Goal: Task Accomplishment & Management: Manage account settings

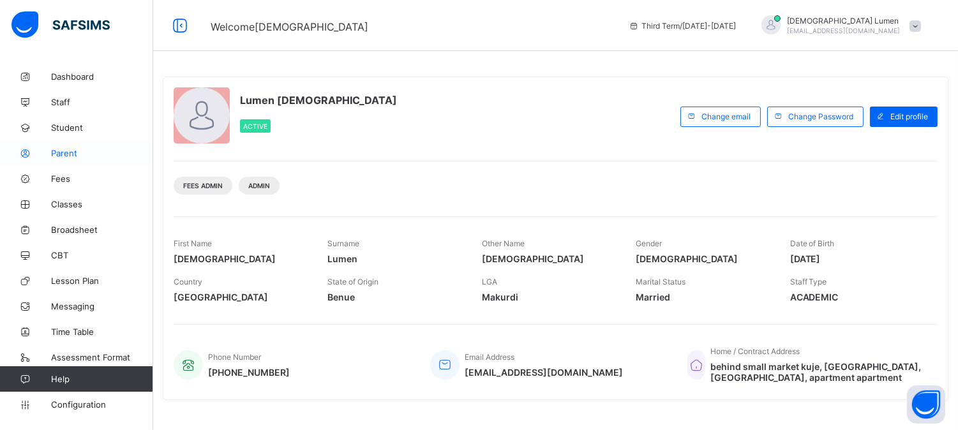
click at [73, 151] on span "Parent" at bounding box center [102, 153] width 102 height 10
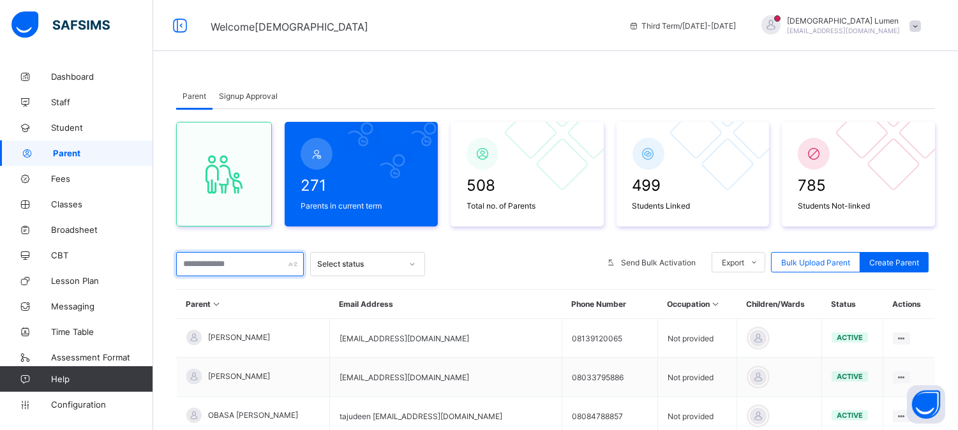
click at [209, 263] on input "text" at bounding box center [240, 264] width 128 height 24
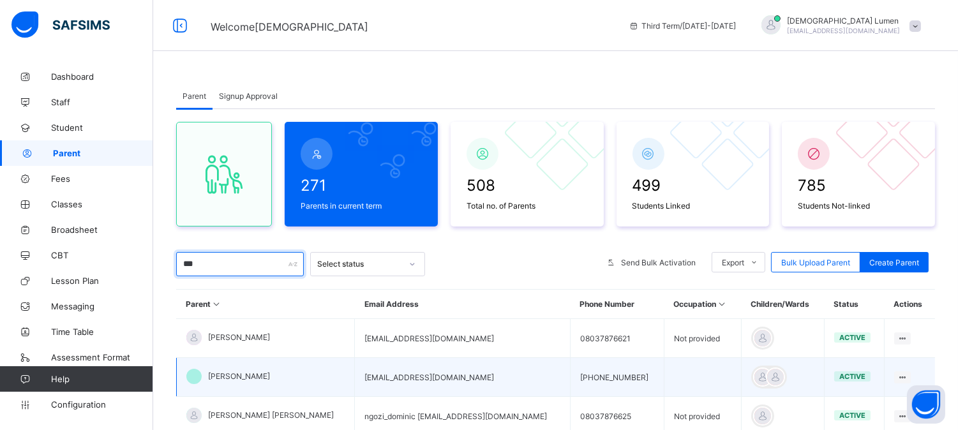
scroll to position [94, 0]
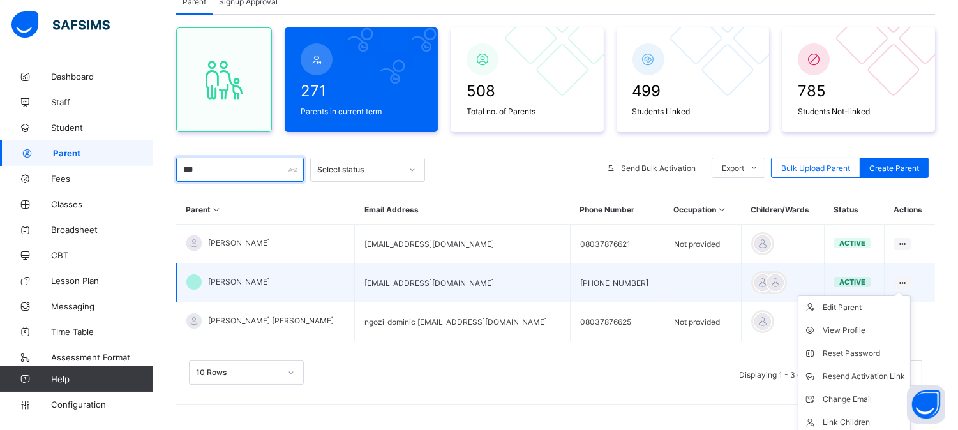
type input "***"
click at [904, 279] on icon at bounding box center [902, 283] width 11 height 10
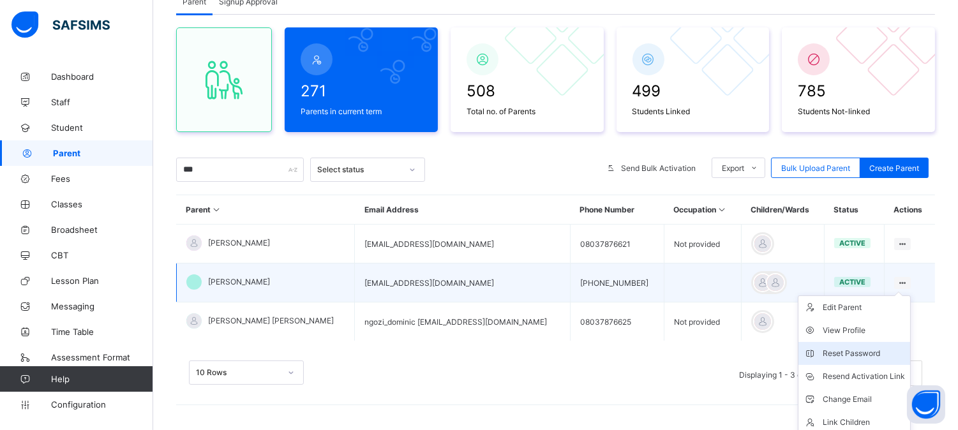
click at [858, 350] on div "Reset Password" at bounding box center [863, 353] width 82 height 13
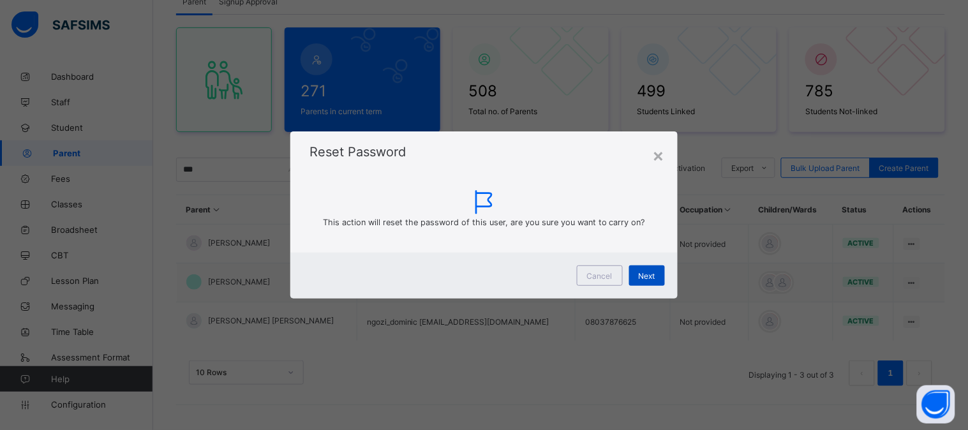
click at [648, 277] on span "Next" at bounding box center [647, 276] width 17 height 10
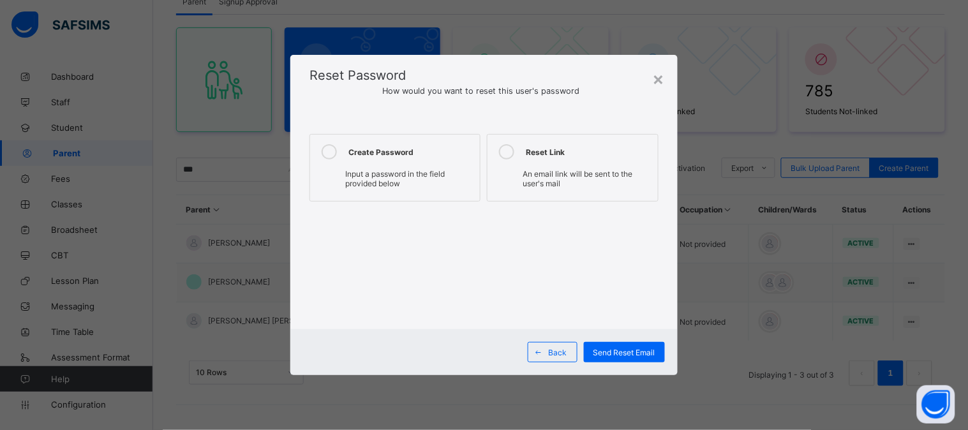
click at [332, 151] on icon at bounding box center [329, 151] width 15 height 15
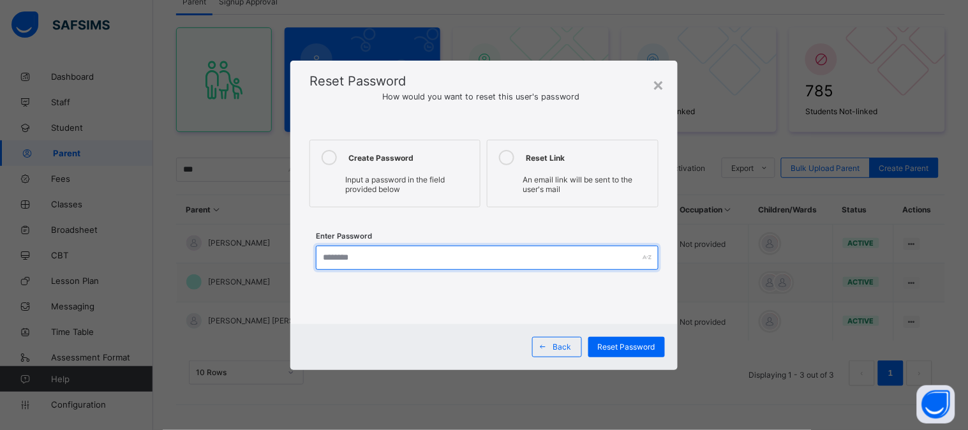
click at [330, 256] on input "text" at bounding box center [487, 258] width 343 height 24
type input "**********"
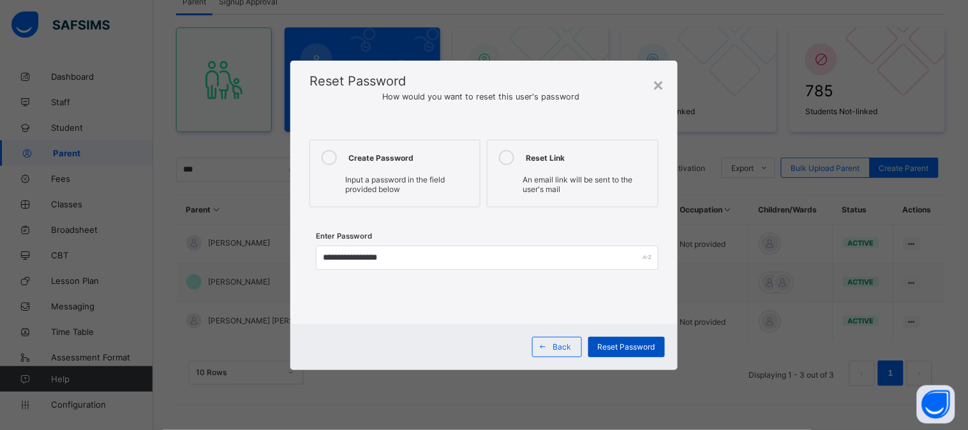
click at [642, 346] on span "Reset Password" at bounding box center [626, 347] width 57 height 10
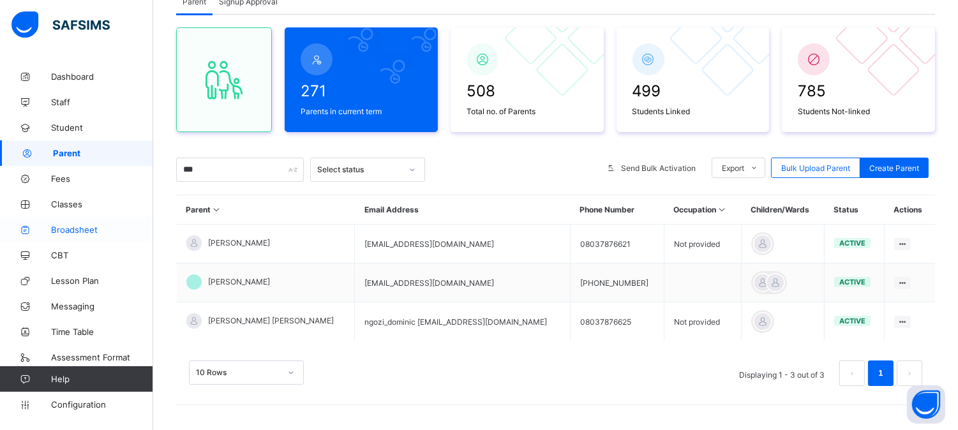
click at [75, 232] on span "Broadsheet" at bounding box center [102, 230] width 102 height 10
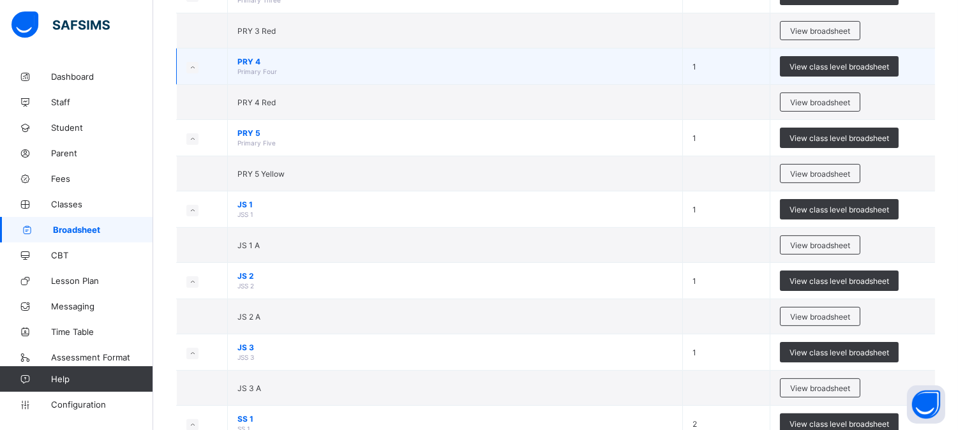
scroll to position [709, 0]
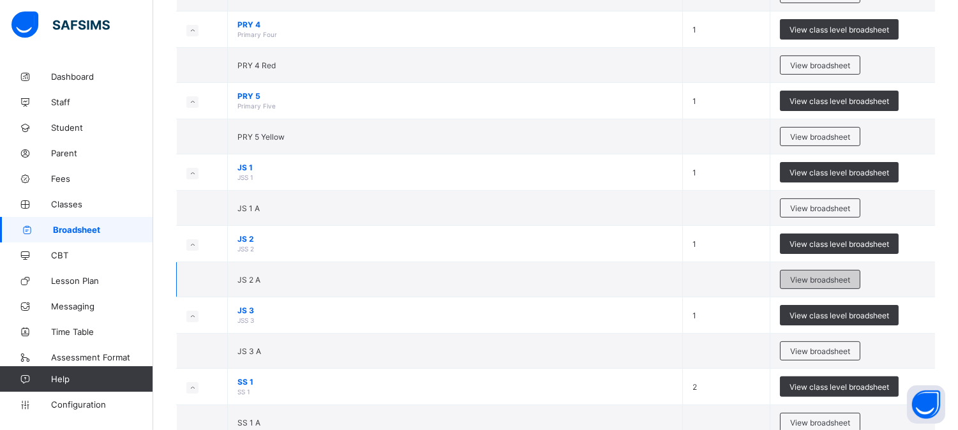
click at [833, 278] on span "View broadsheet" at bounding box center [820, 280] width 60 height 10
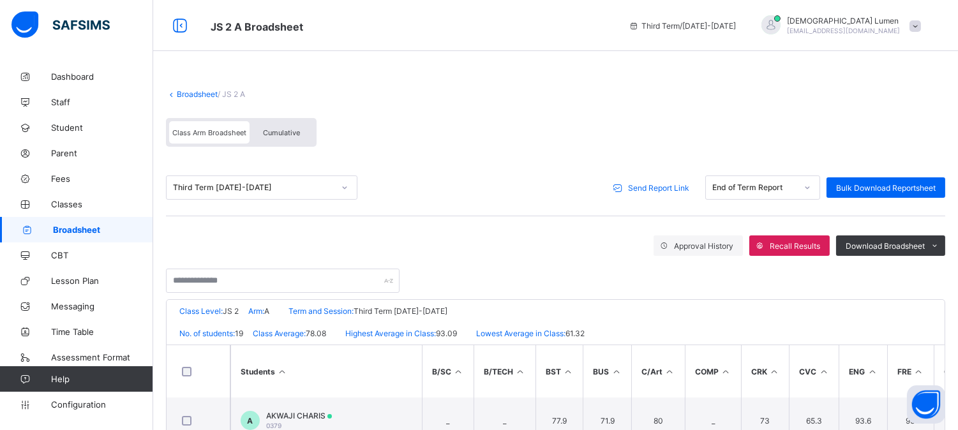
click at [671, 189] on span "Send Report Link" at bounding box center [658, 188] width 61 height 10
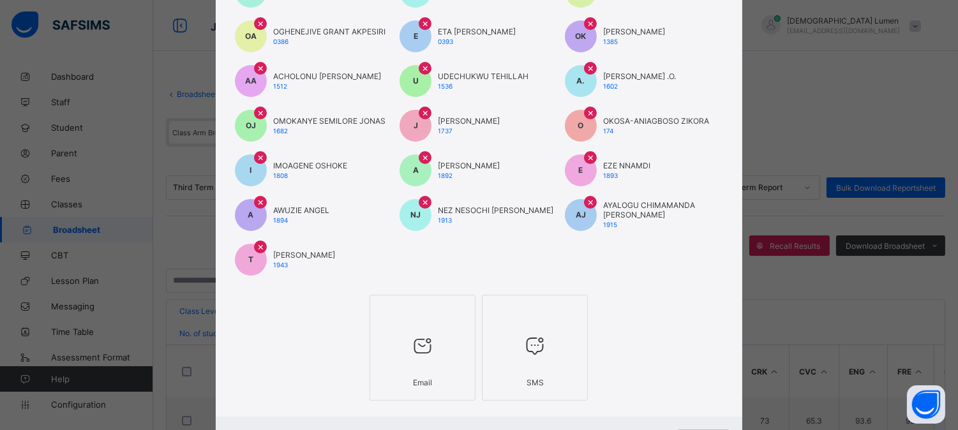
scroll to position [235, 0]
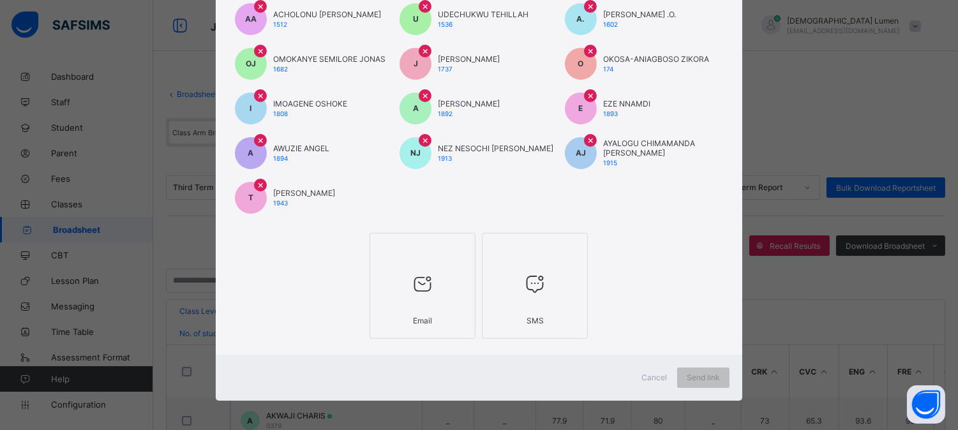
click at [411, 305] on div at bounding box center [422, 284] width 92 height 50
click at [704, 369] on div "Send link" at bounding box center [711, 377] width 52 height 20
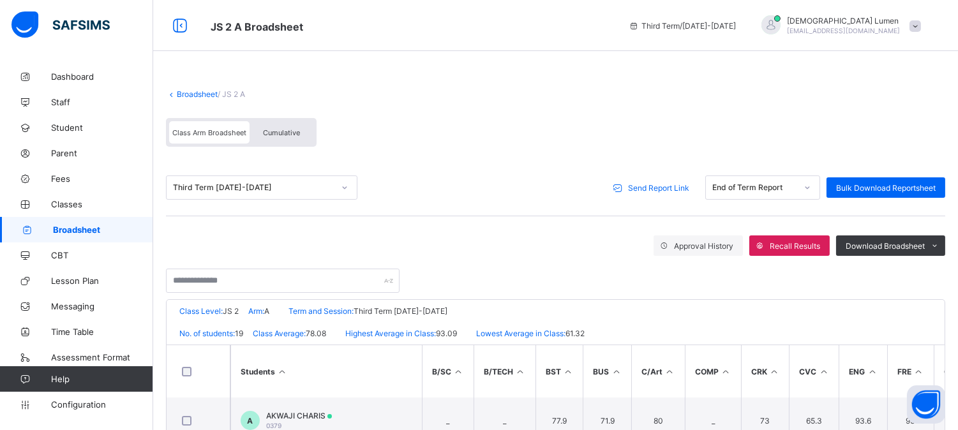
click at [83, 230] on span "Broadsheet" at bounding box center [103, 230] width 100 height 10
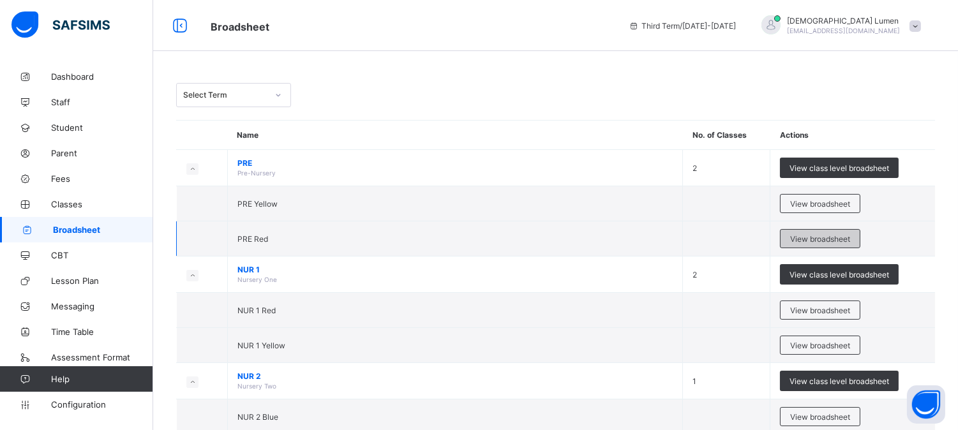
click at [813, 238] on span "View broadsheet" at bounding box center [820, 239] width 60 height 10
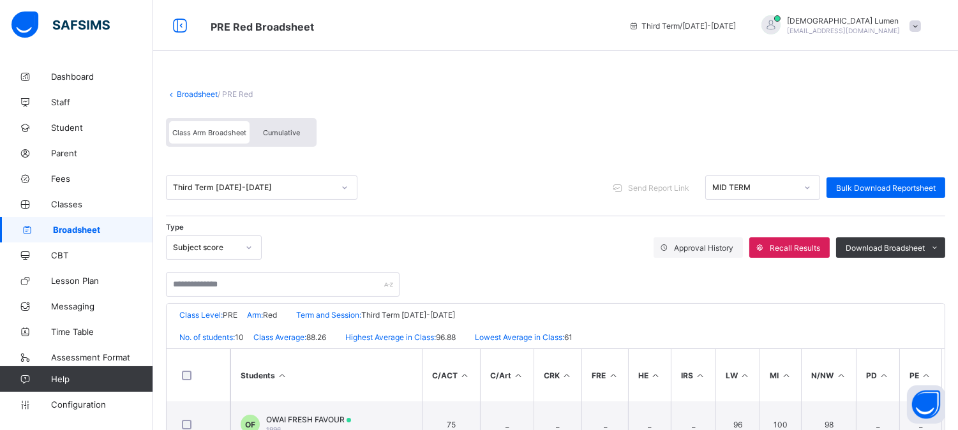
click at [811, 186] on icon at bounding box center [807, 187] width 8 height 13
click at [546, 249] on div "Type Subject score Approval History Recall Results Download Broadsheet PDF Exce…" at bounding box center [555, 247] width 779 height 24
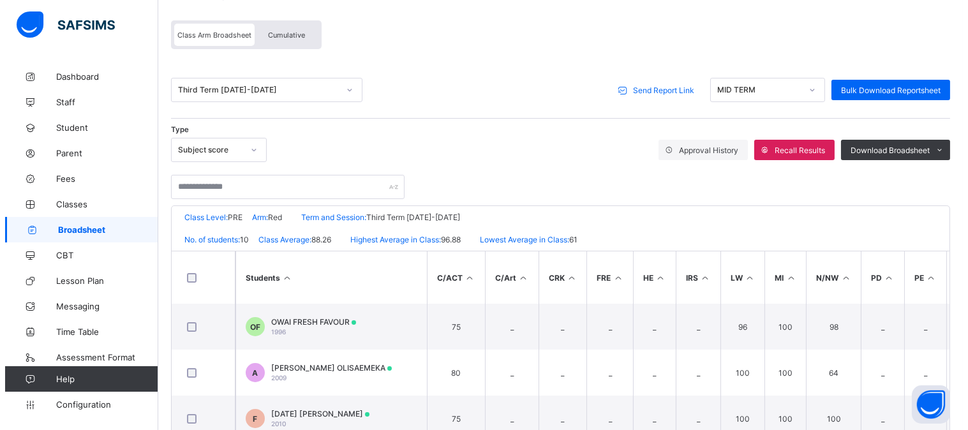
scroll to position [71, 0]
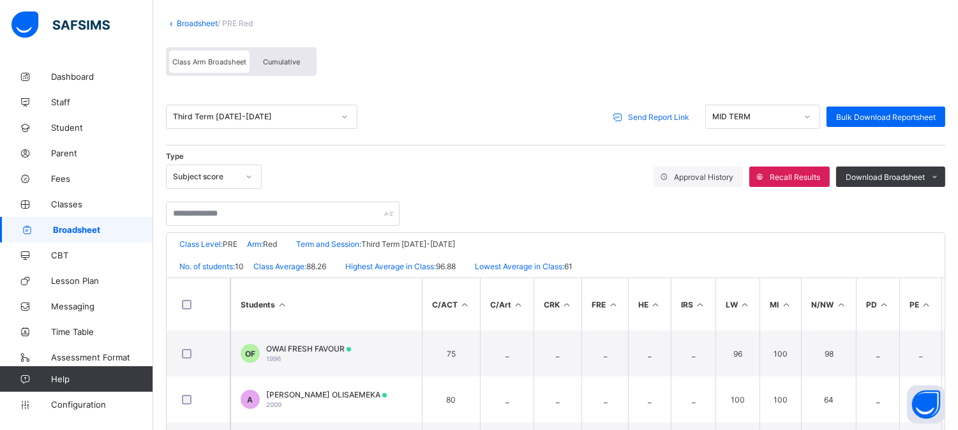
click at [656, 117] on span "Send Report Link" at bounding box center [658, 117] width 61 height 10
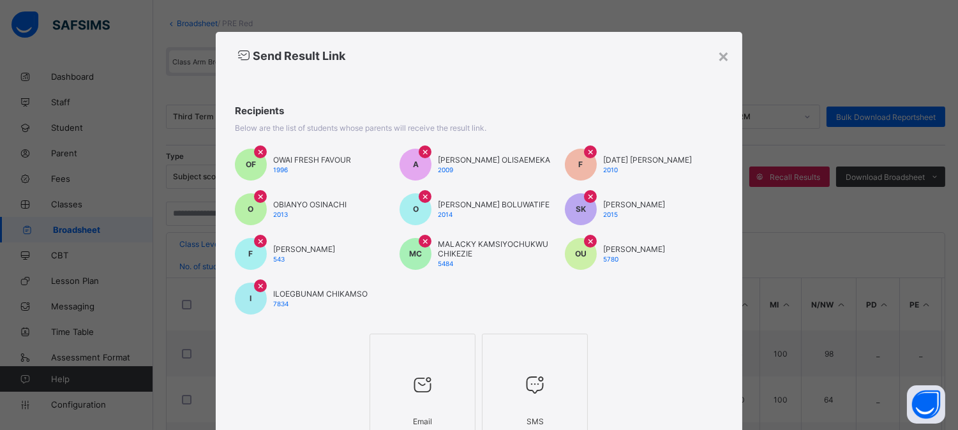
click at [405, 413] on div "Email" at bounding box center [422, 421] width 92 height 22
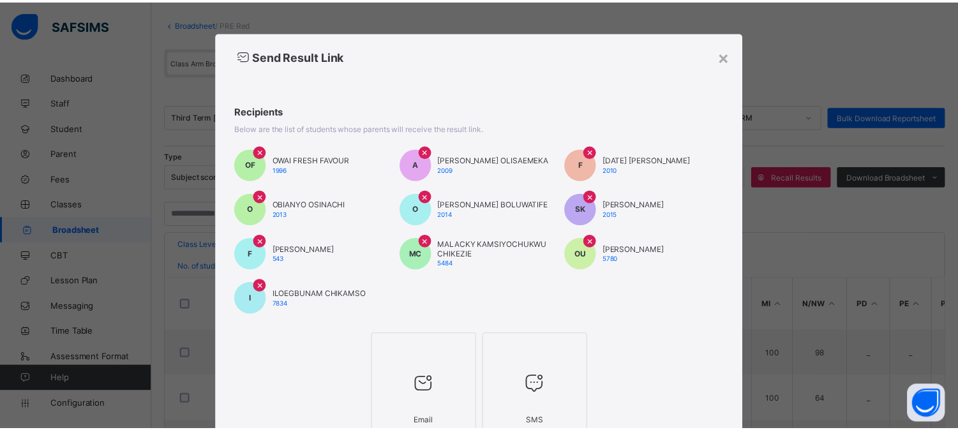
scroll to position [101, 0]
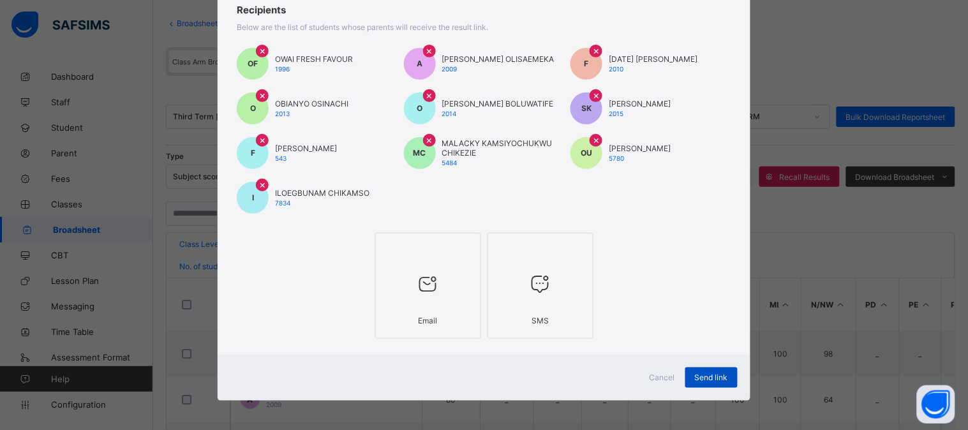
click at [699, 373] on span "Send link" at bounding box center [711, 378] width 33 height 10
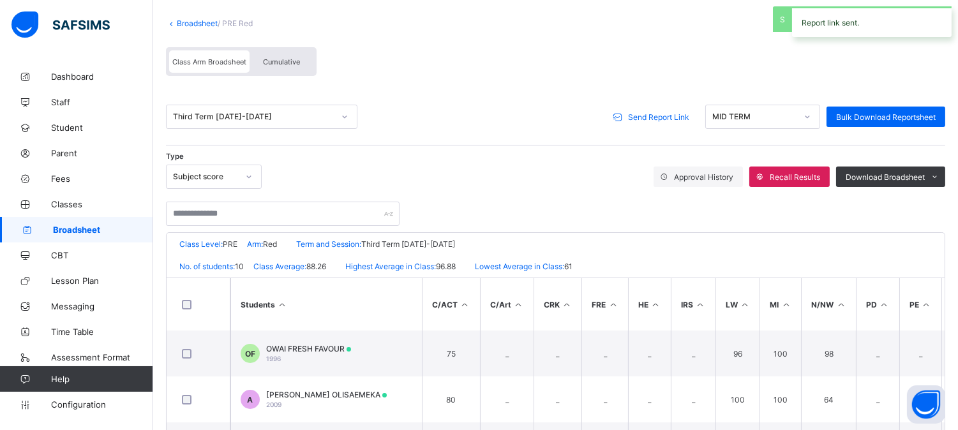
click at [71, 233] on span "Broadsheet" at bounding box center [103, 230] width 100 height 10
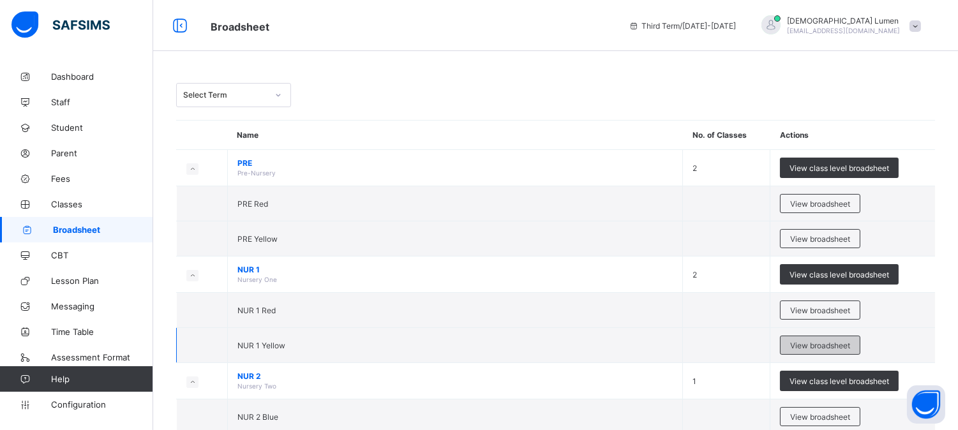
click at [819, 346] on span "View broadsheet" at bounding box center [820, 346] width 60 height 10
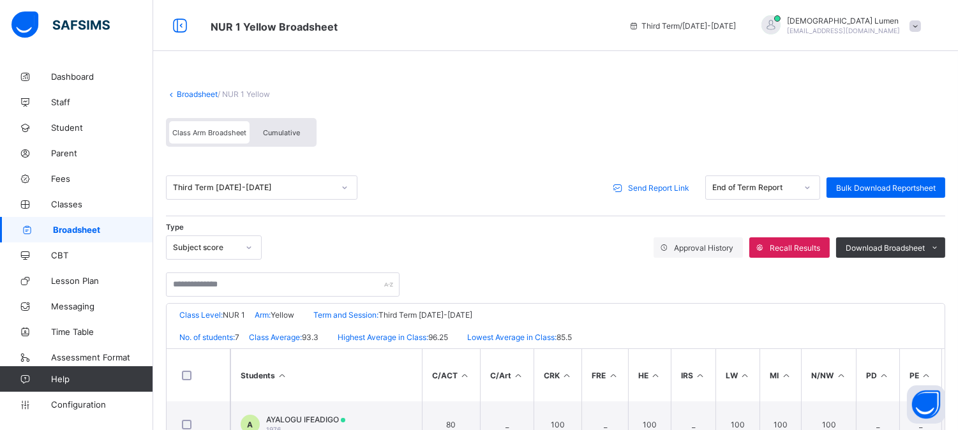
click at [662, 186] on span "Send Report Link" at bounding box center [658, 188] width 61 height 10
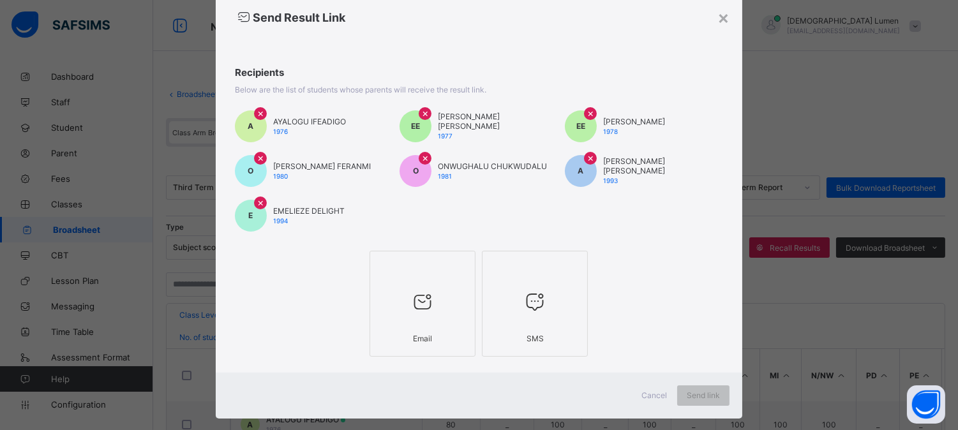
scroll to position [56, 0]
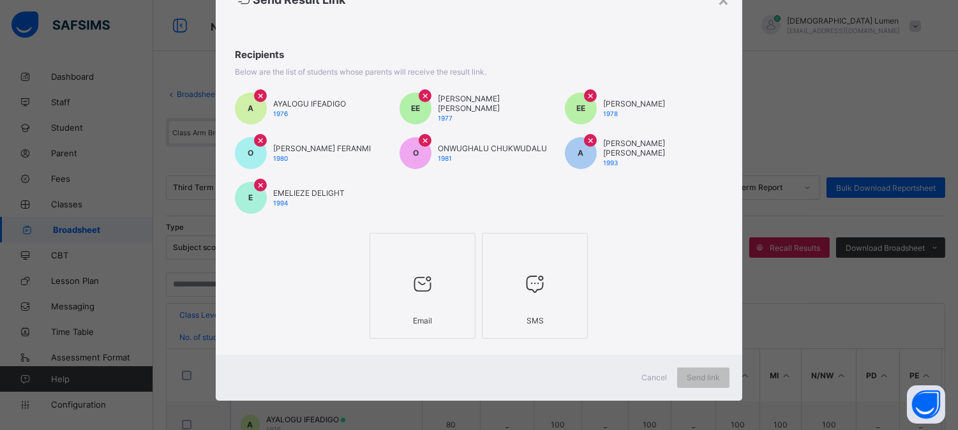
click at [435, 299] on div at bounding box center [422, 284] width 92 height 50
click at [710, 374] on span "Send link" at bounding box center [711, 378] width 33 height 10
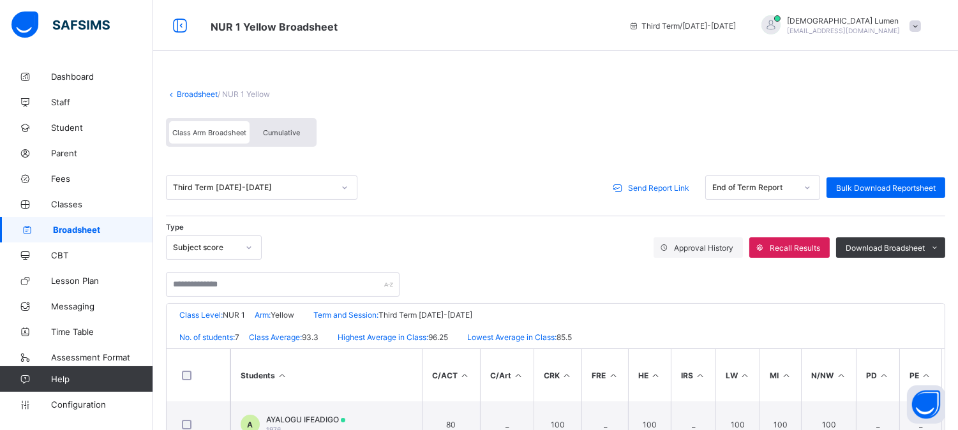
click at [64, 232] on span "Broadsheet" at bounding box center [103, 230] width 100 height 10
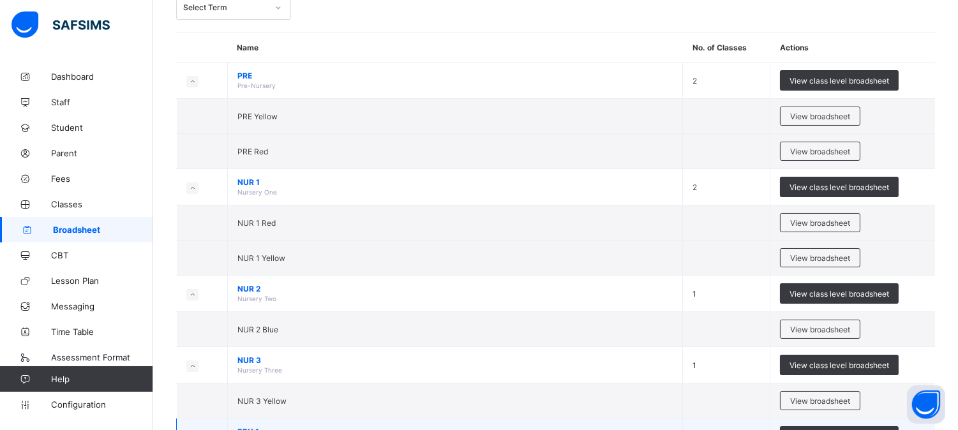
scroll to position [212, 0]
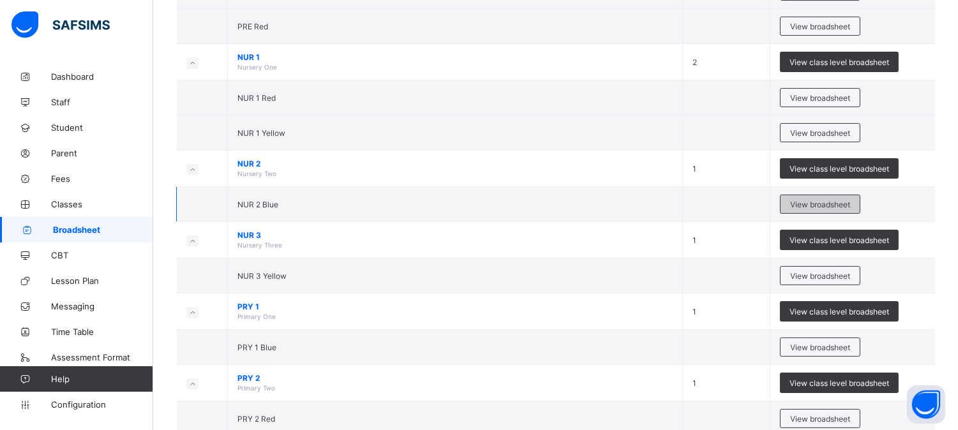
click at [822, 207] on span "View broadsheet" at bounding box center [820, 205] width 60 height 10
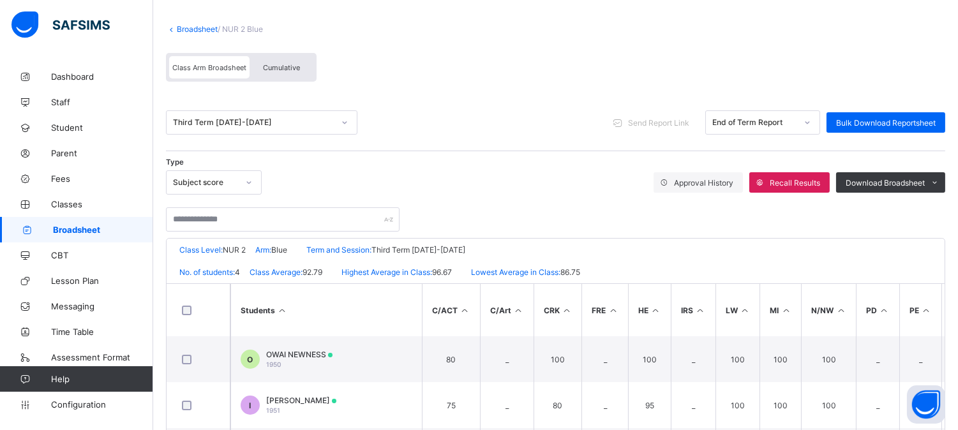
scroll to position [71, 0]
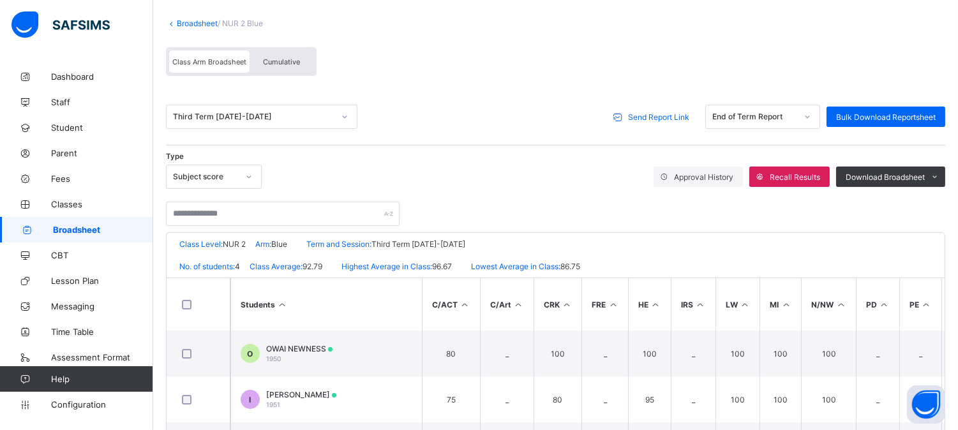
click at [674, 120] on span "Send Report Link" at bounding box center [658, 117] width 61 height 10
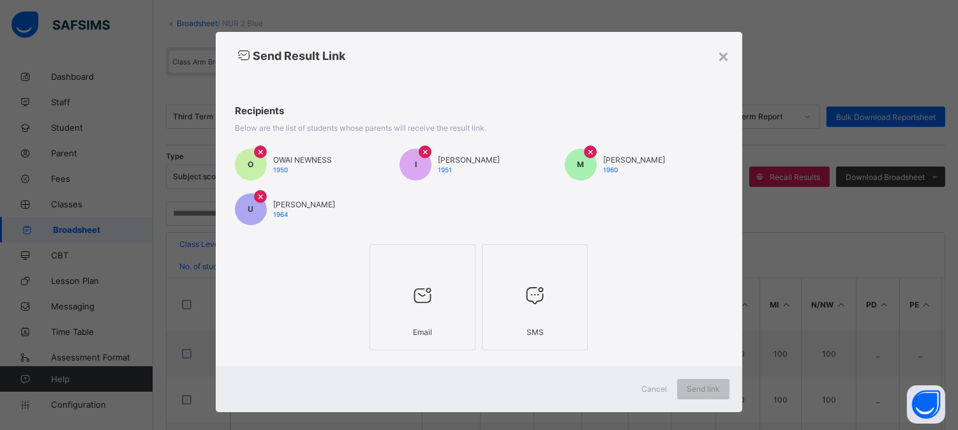
click at [421, 334] on div "Email" at bounding box center [422, 332] width 92 height 22
click at [710, 382] on div "Send link" at bounding box center [711, 389] width 52 height 20
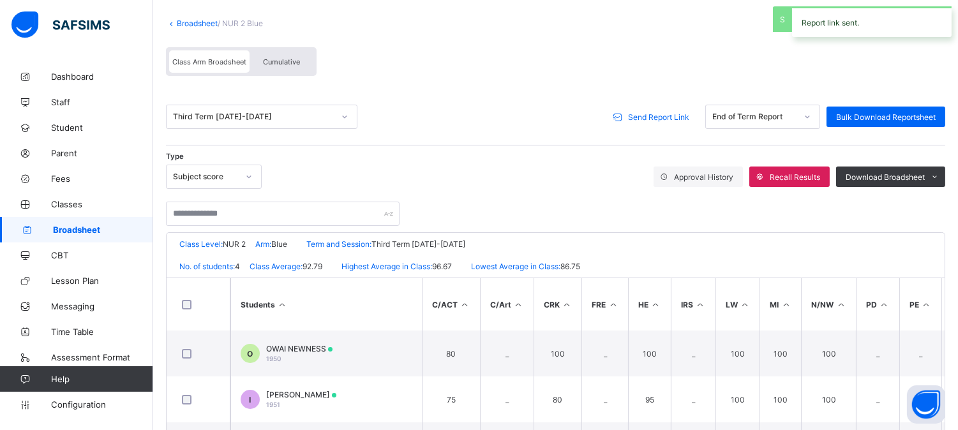
click at [75, 225] on span "Broadsheet" at bounding box center [103, 230] width 100 height 10
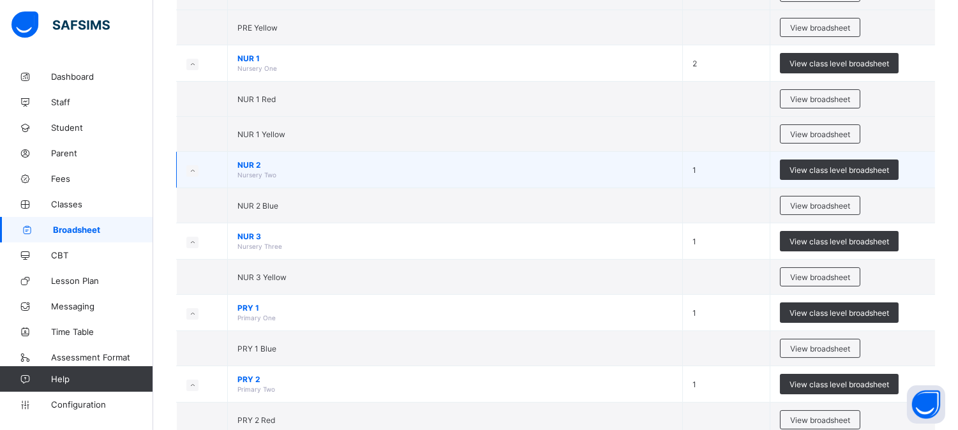
scroll to position [212, 0]
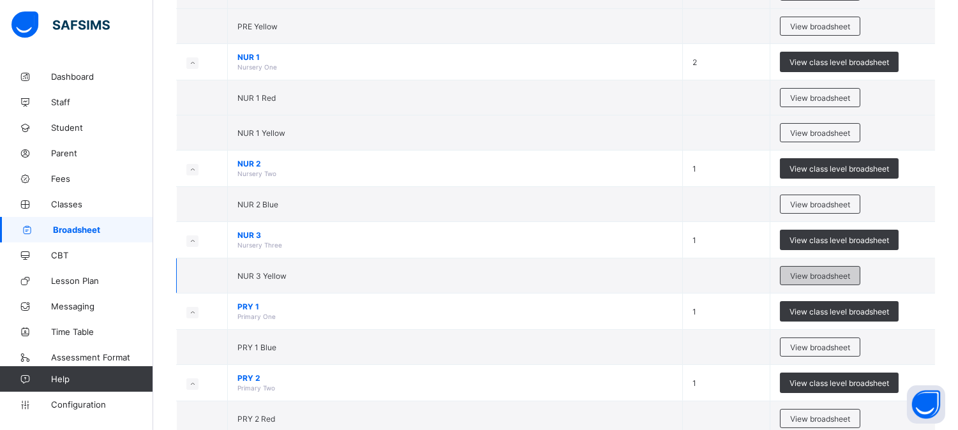
click at [833, 278] on span "View broadsheet" at bounding box center [820, 276] width 60 height 10
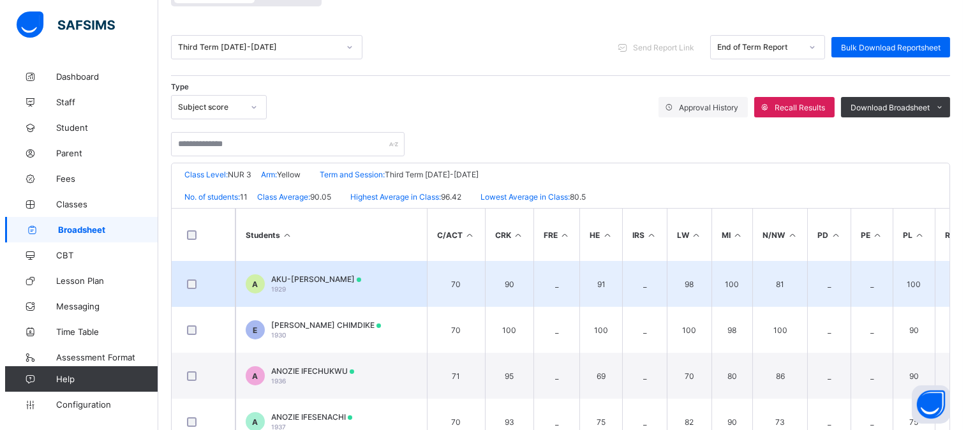
scroll to position [142, 0]
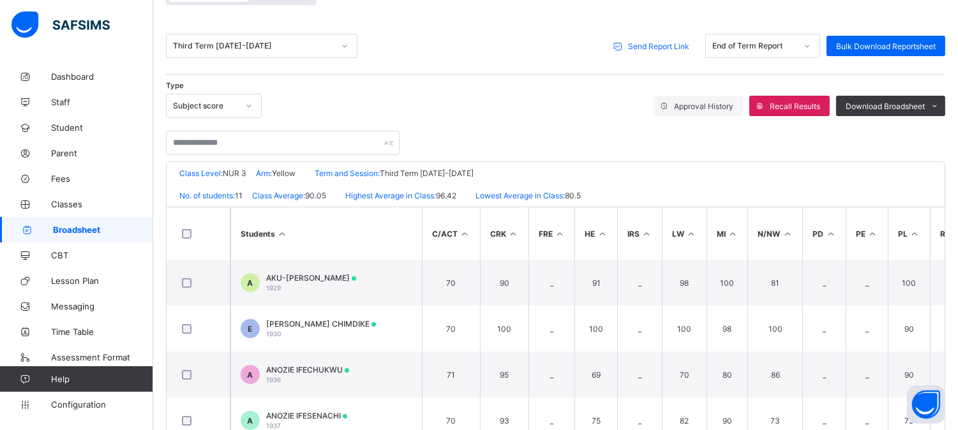
click at [655, 45] on span "Send Report Link" at bounding box center [658, 46] width 61 height 10
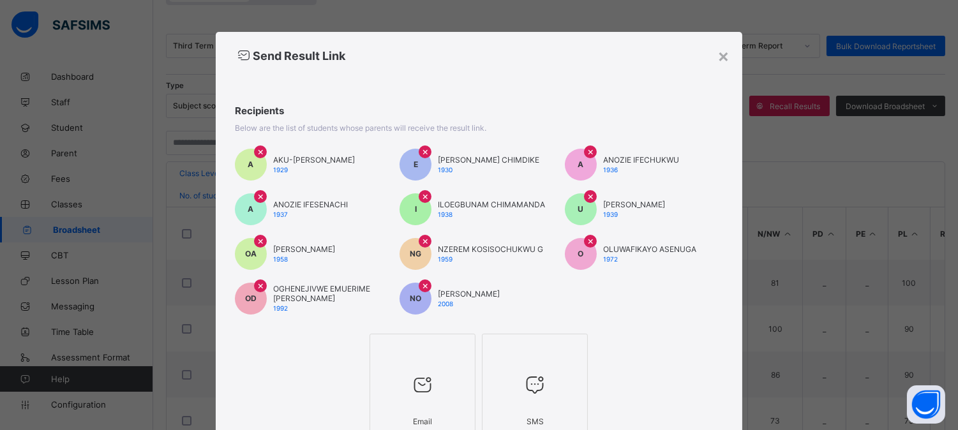
click at [436, 412] on div "Email" at bounding box center [422, 421] width 92 height 22
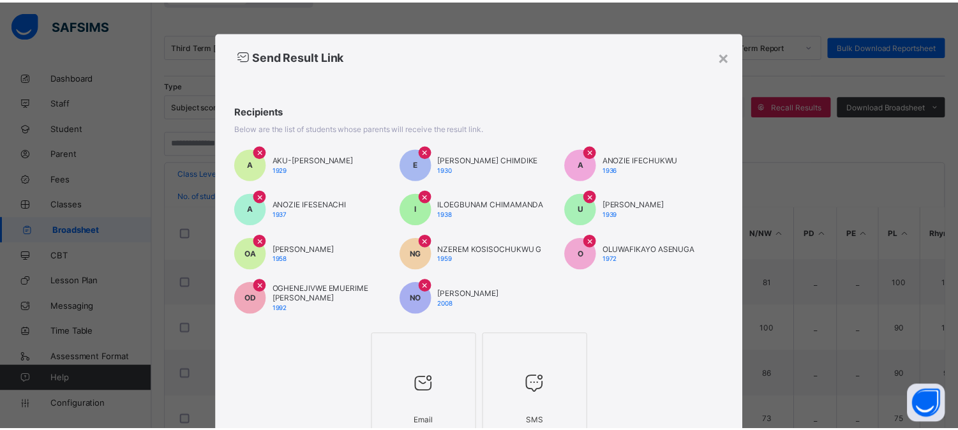
scroll to position [101, 0]
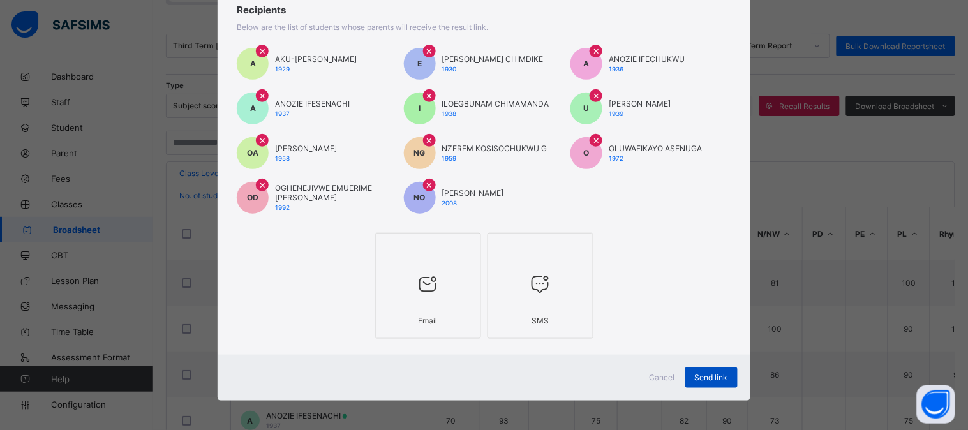
click at [709, 376] on span "Send link" at bounding box center [711, 378] width 33 height 10
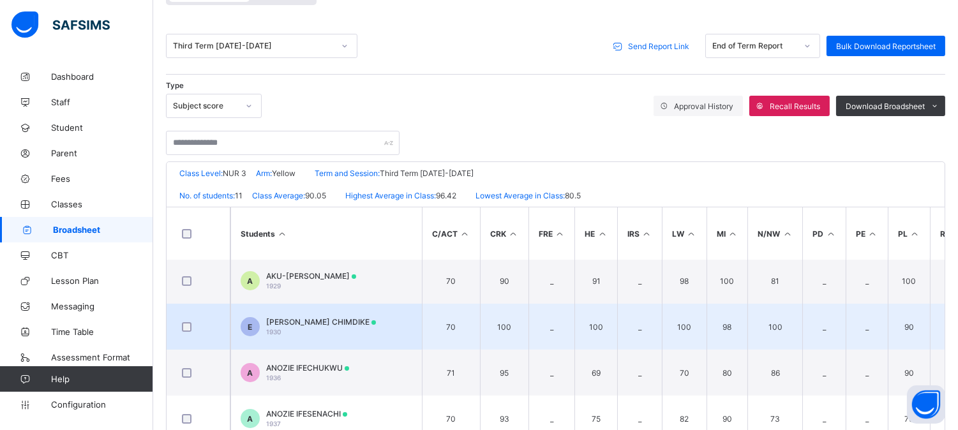
scroll to position [0, 0]
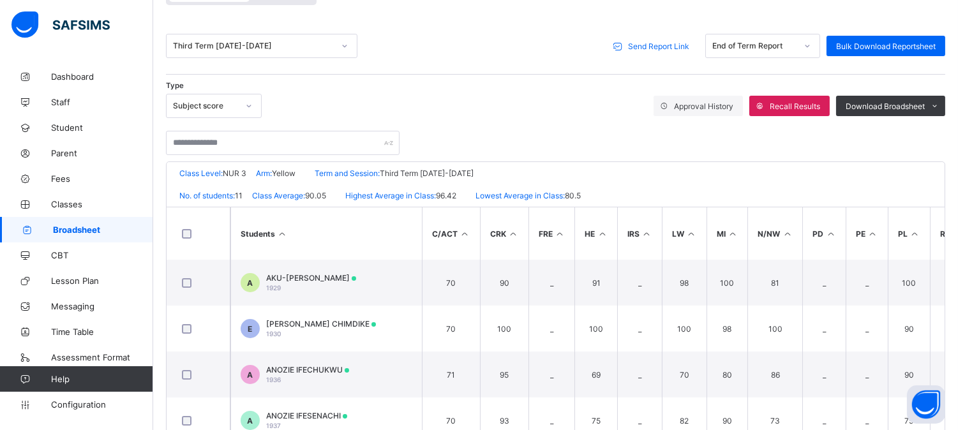
click at [86, 230] on span "Broadsheet" at bounding box center [103, 230] width 100 height 10
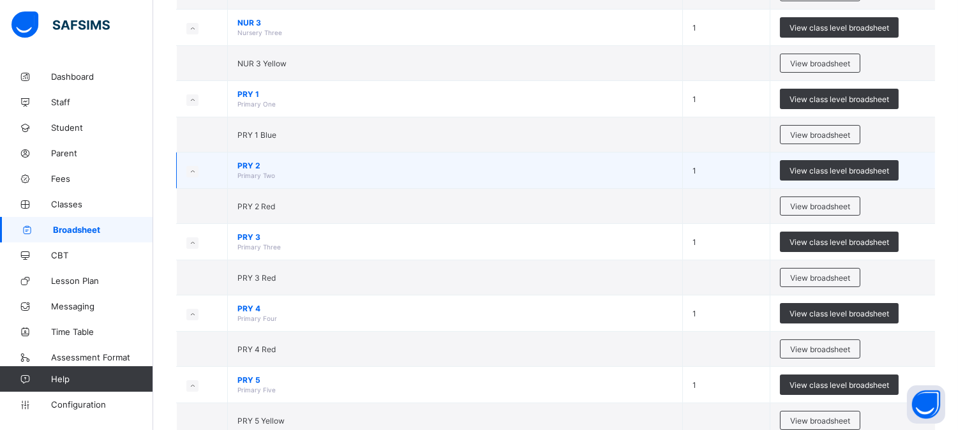
scroll to position [354, 0]
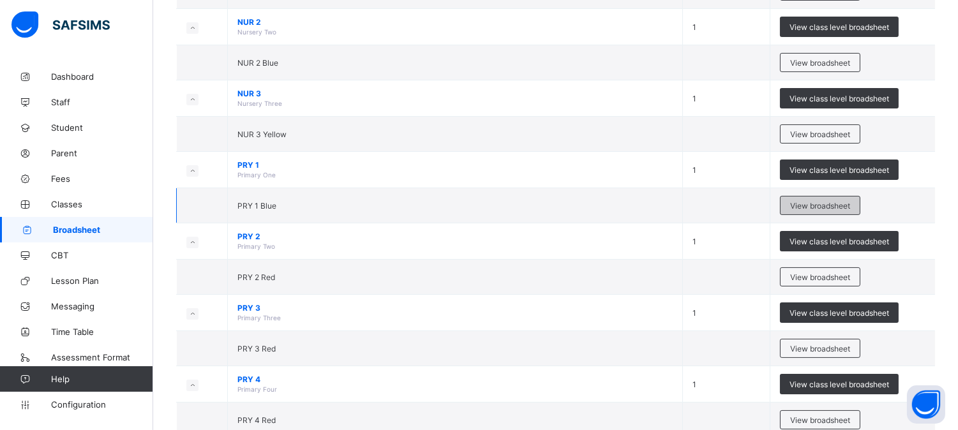
click at [840, 209] on span "View broadsheet" at bounding box center [820, 206] width 60 height 10
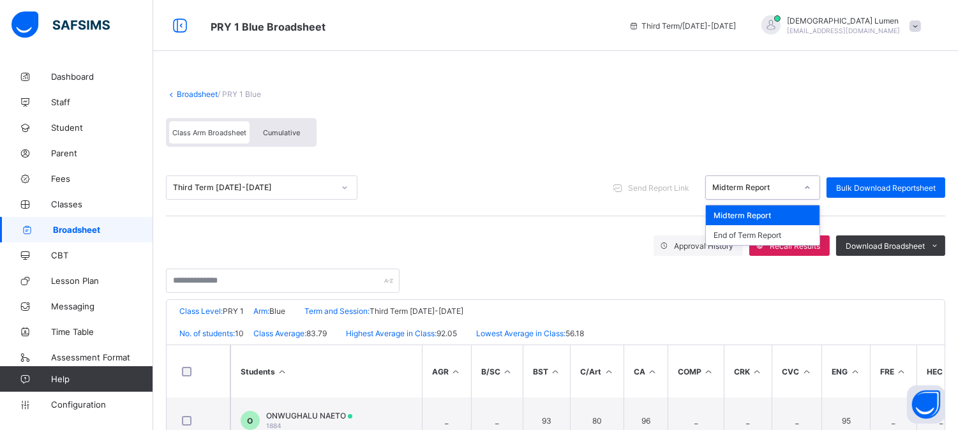
click at [811, 186] on icon at bounding box center [807, 187] width 8 height 13
click at [761, 232] on div "End of Term Report" at bounding box center [763, 235] width 114 height 20
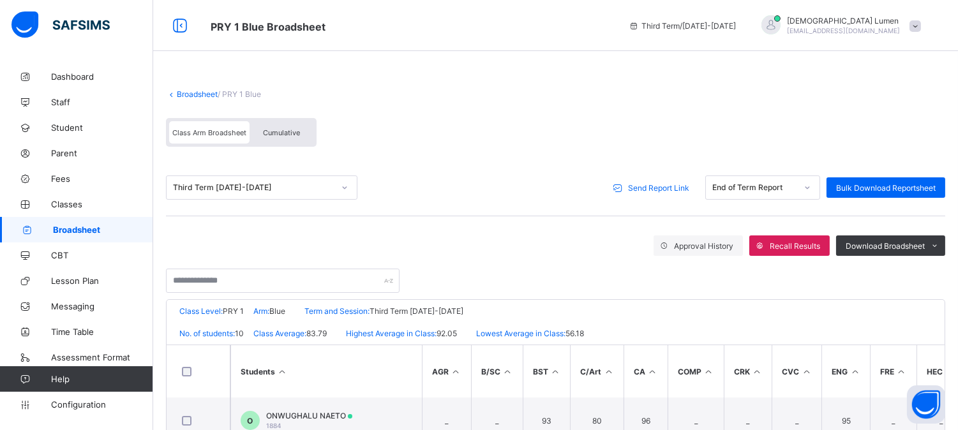
click at [666, 189] on span "Send Report Link" at bounding box center [658, 188] width 61 height 10
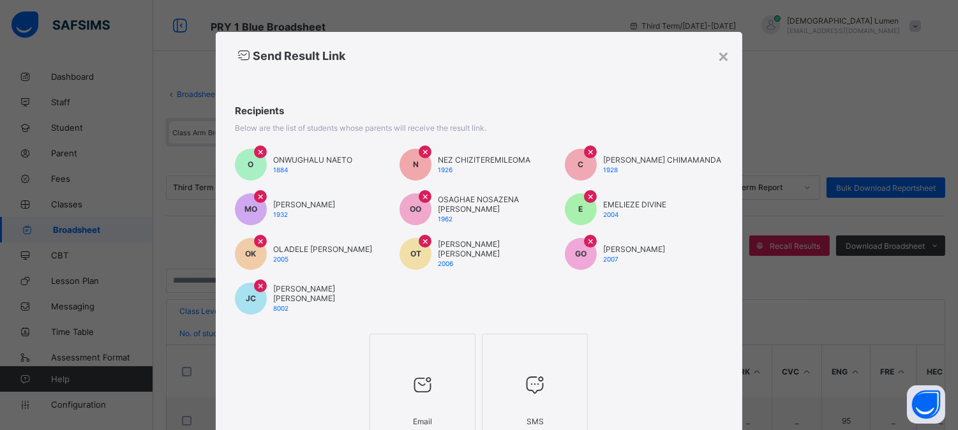
click at [411, 393] on icon at bounding box center [422, 384] width 27 height 23
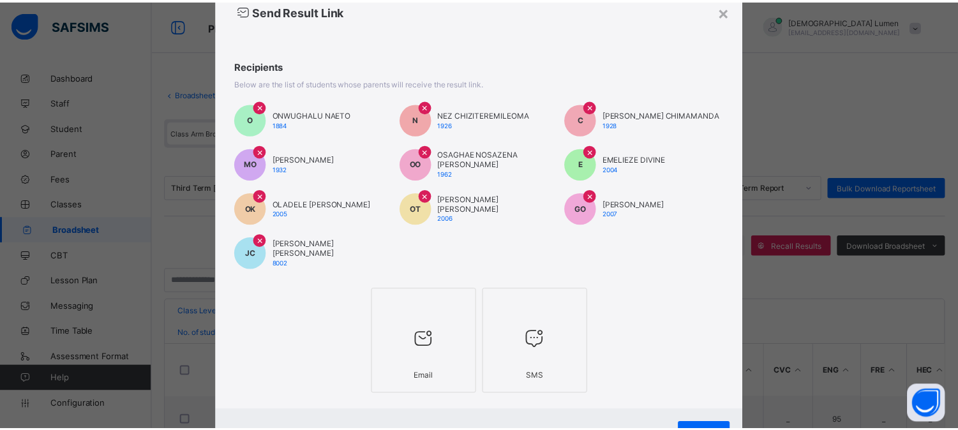
scroll to position [101, 0]
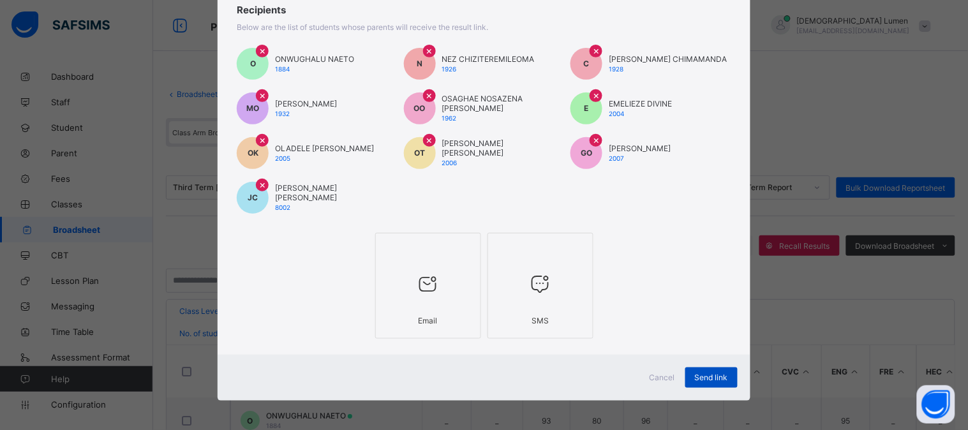
click at [708, 373] on span "Send link" at bounding box center [711, 378] width 33 height 10
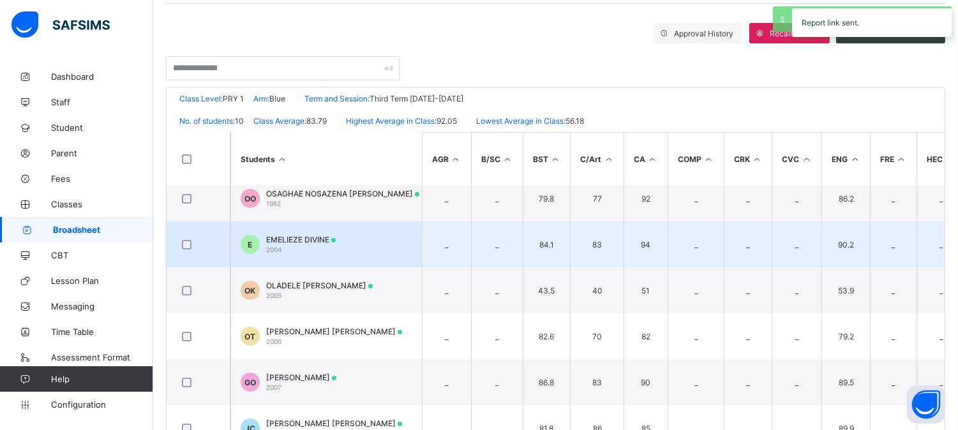
scroll to position [128, 0]
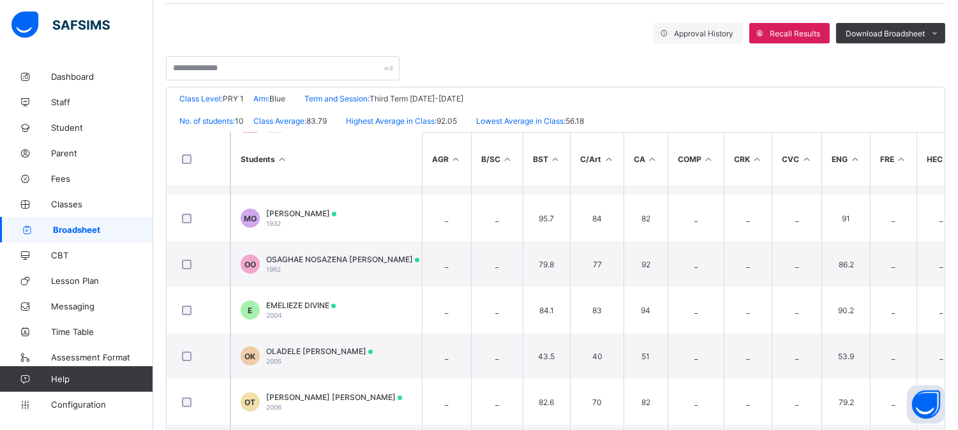
click at [73, 226] on span "Broadsheet" at bounding box center [103, 230] width 100 height 10
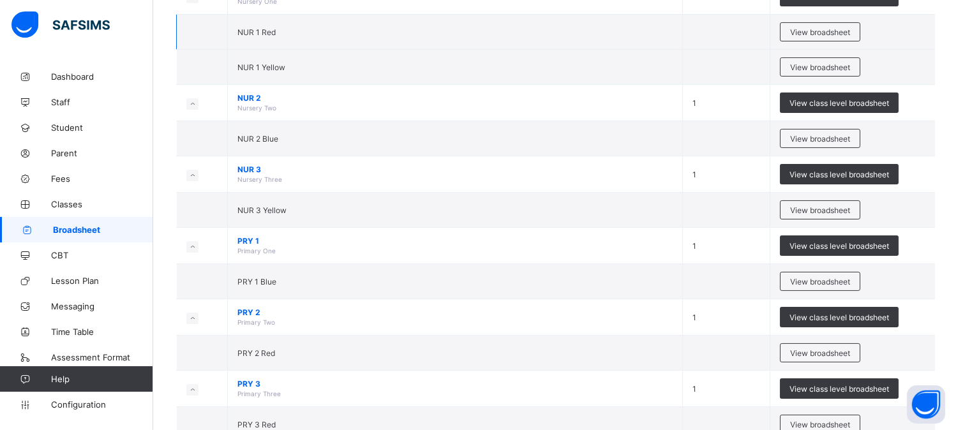
scroll to position [354, 0]
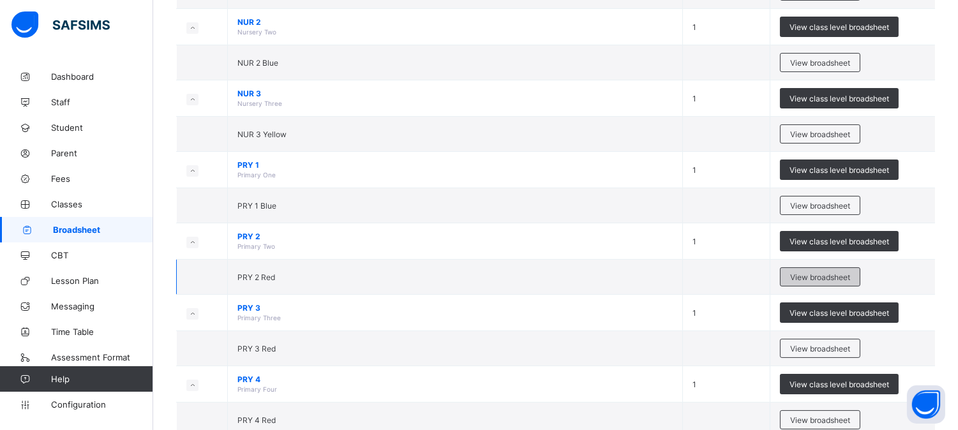
click at [822, 278] on span "View broadsheet" at bounding box center [820, 277] width 60 height 10
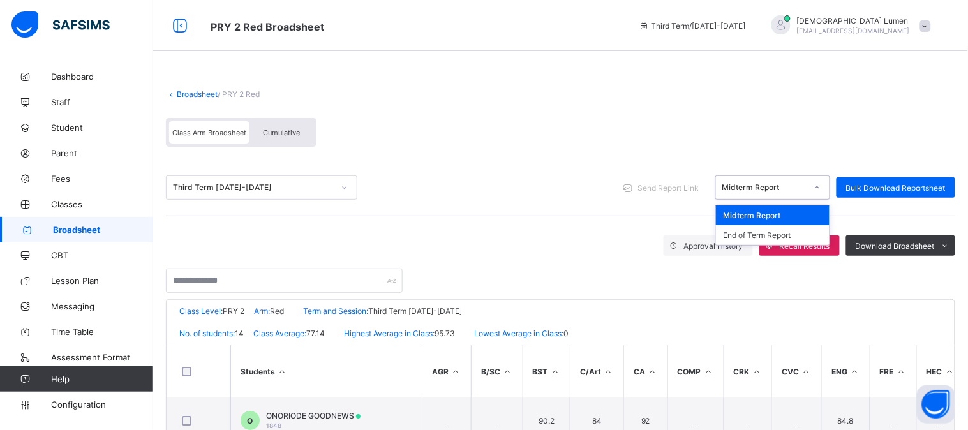
click at [817, 187] on icon at bounding box center [817, 187] width 4 height 3
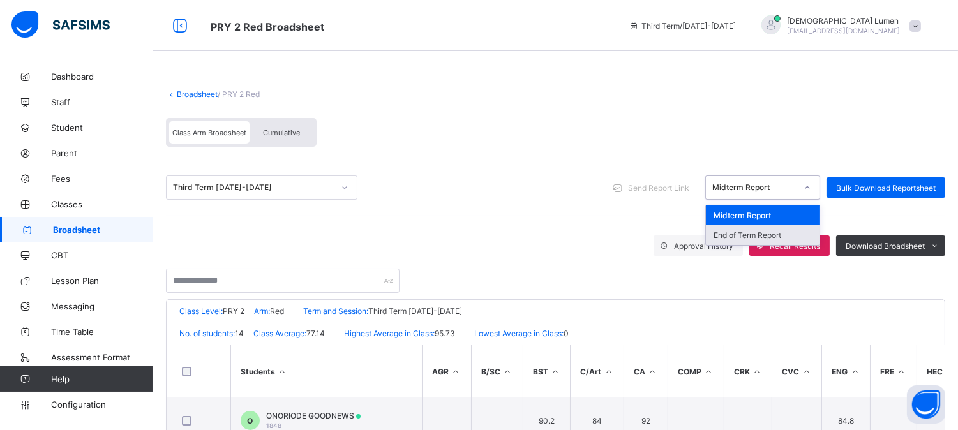
click at [767, 236] on div "End of Term Report" at bounding box center [763, 235] width 114 height 20
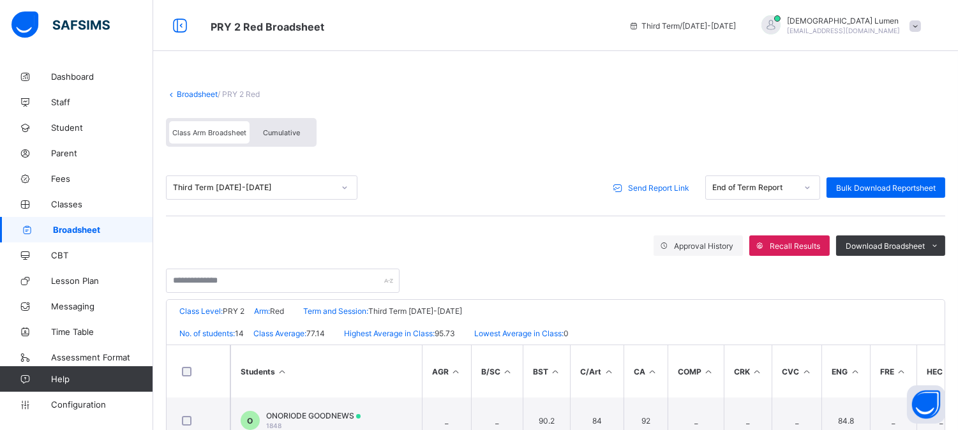
click at [664, 188] on span "Send Report Link" at bounding box center [658, 188] width 61 height 10
click at [0, 0] on div at bounding box center [0, 0] width 0 height 0
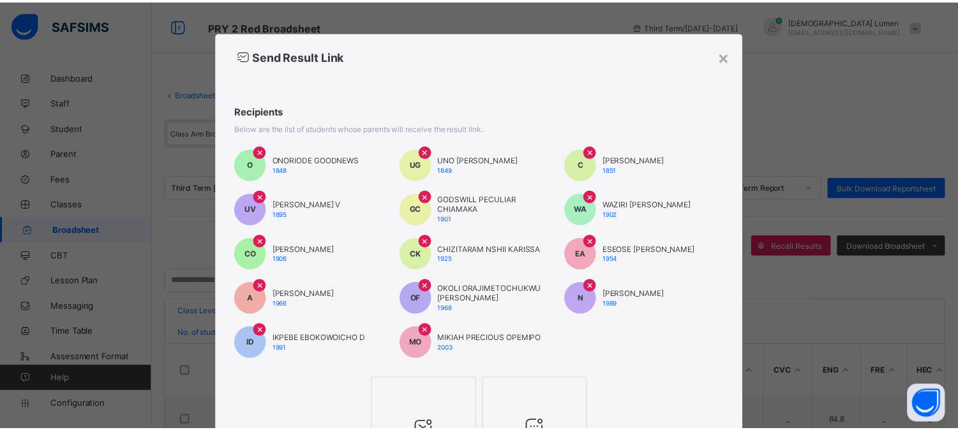
scroll to position [145, 0]
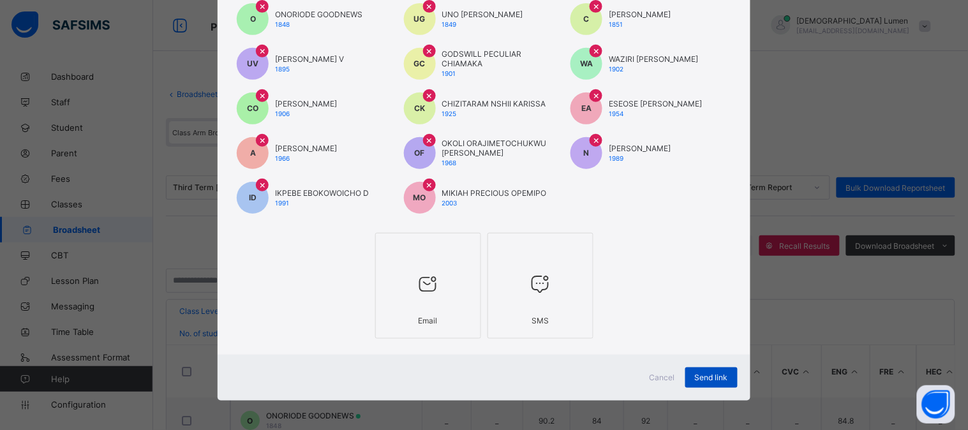
click at [712, 374] on span "Send link" at bounding box center [711, 378] width 33 height 10
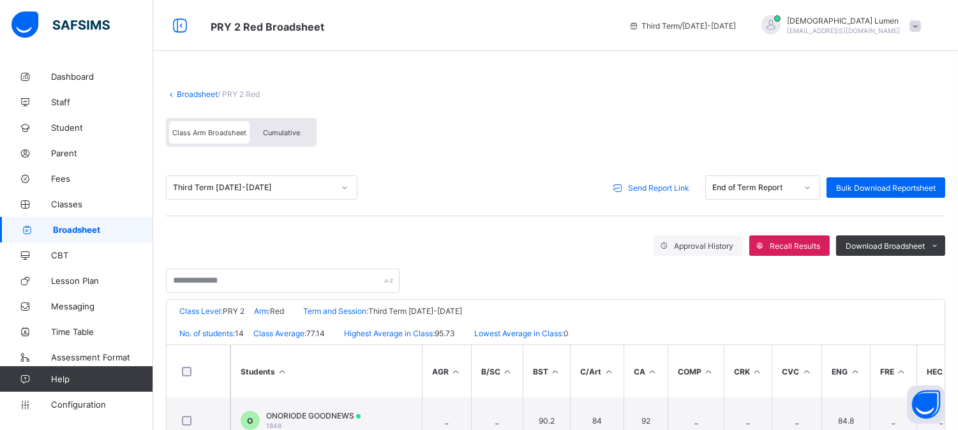
click at [92, 228] on span "Broadsheet" at bounding box center [103, 230] width 100 height 10
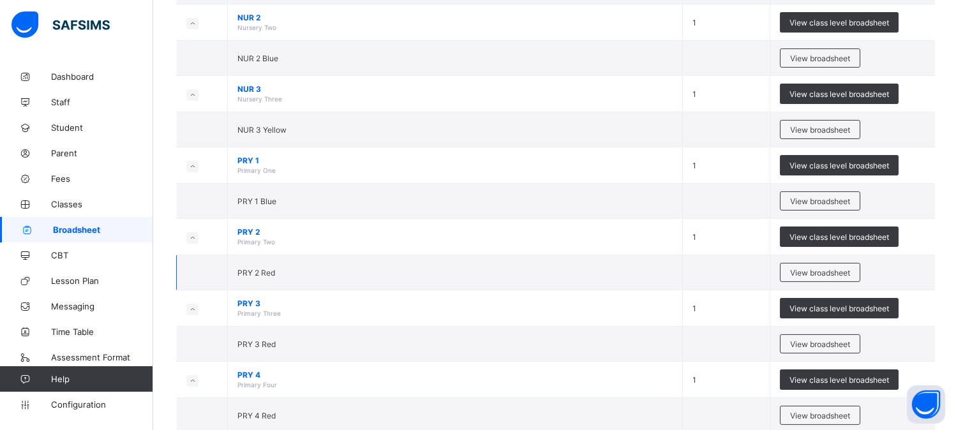
scroll to position [425, 0]
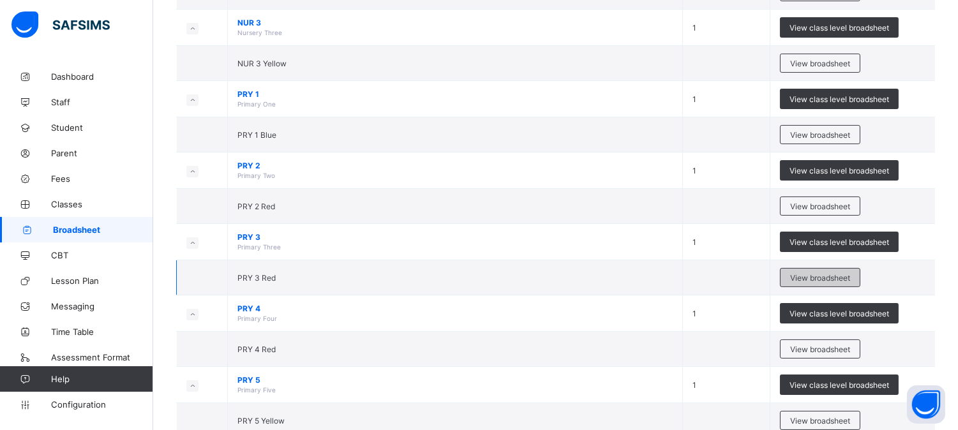
click at [815, 281] on span "View broadsheet" at bounding box center [820, 278] width 60 height 10
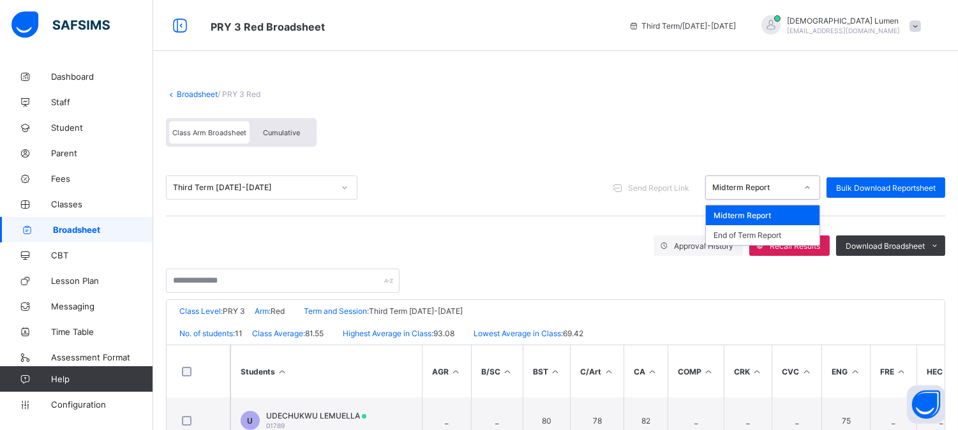
click at [818, 184] on div at bounding box center [807, 187] width 22 height 20
click at [762, 231] on div "End of Term Report" at bounding box center [763, 235] width 114 height 20
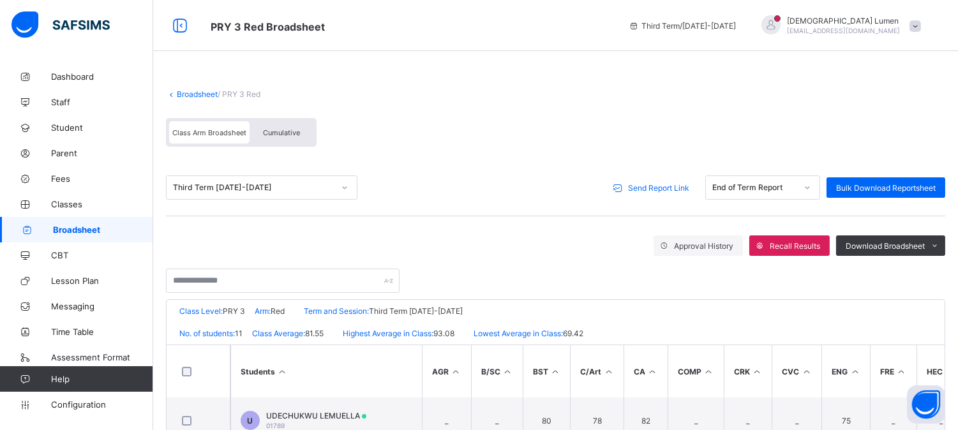
click at [650, 183] on span "Send Report Link" at bounding box center [658, 188] width 61 height 10
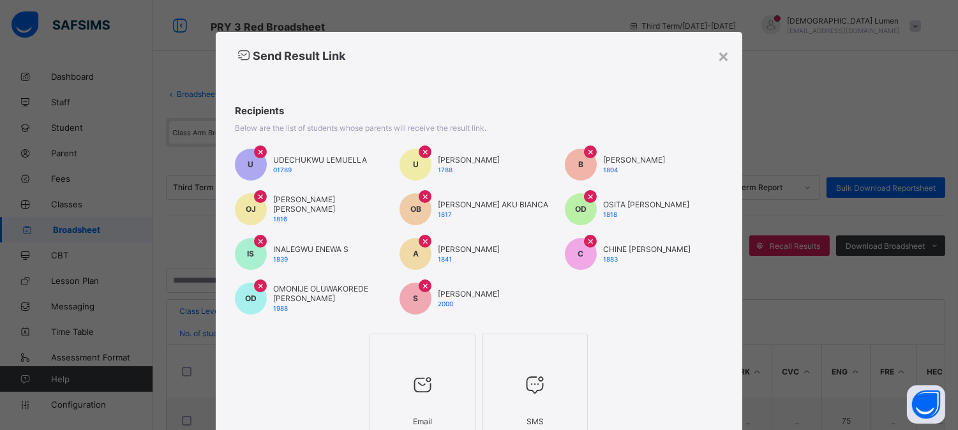
click at [400, 385] on div at bounding box center [422, 385] width 92 height 50
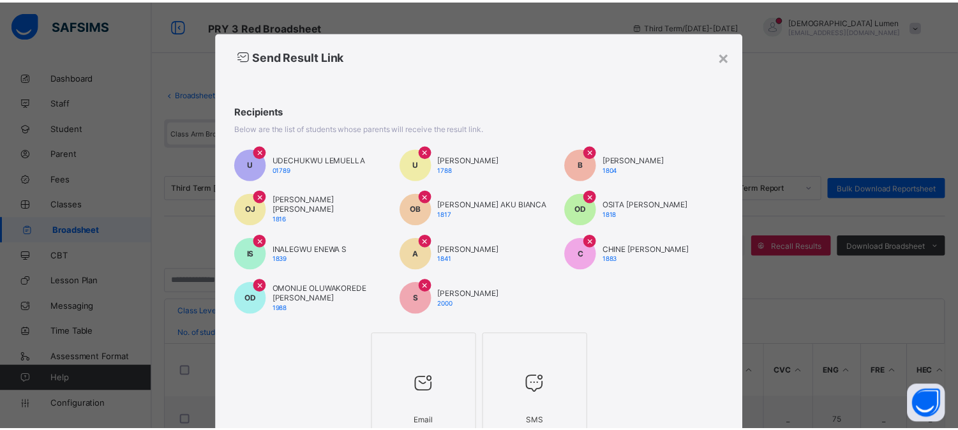
scroll to position [101, 0]
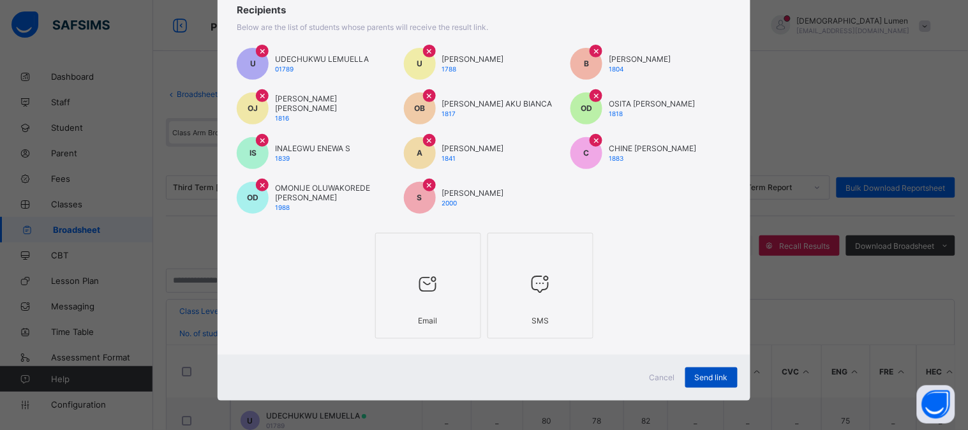
click at [715, 374] on span "Send link" at bounding box center [711, 378] width 33 height 10
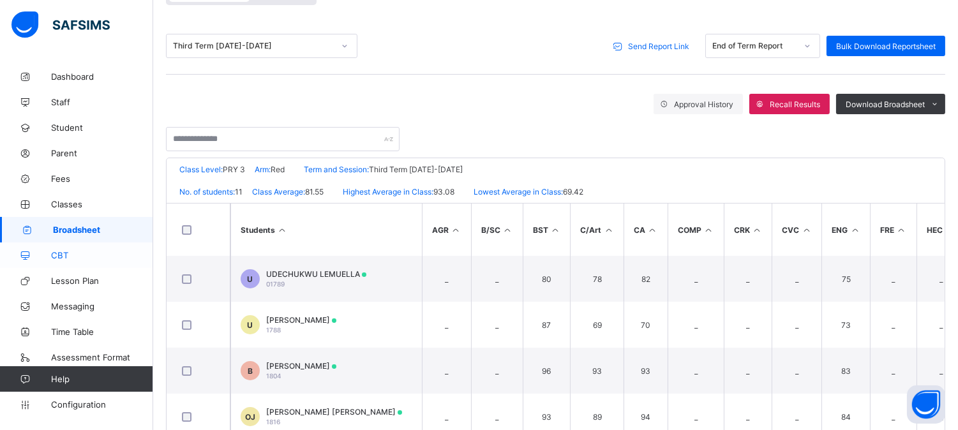
scroll to position [71, 0]
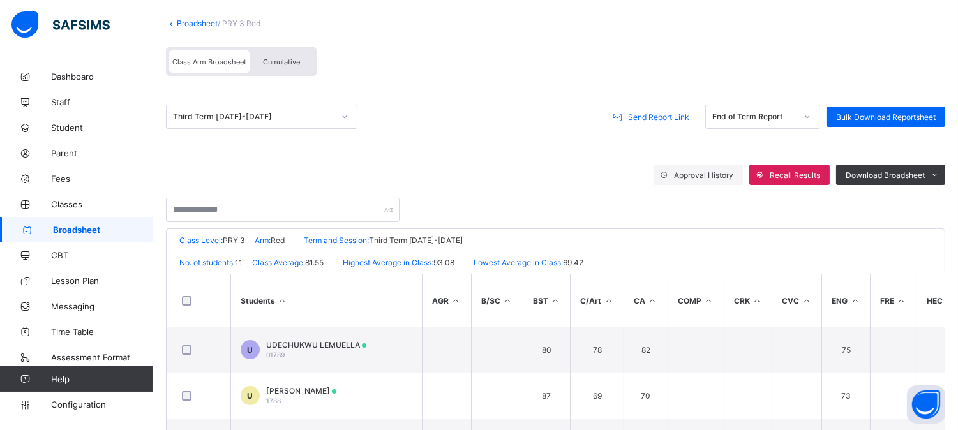
click at [72, 228] on span "Broadsheet" at bounding box center [103, 230] width 100 height 10
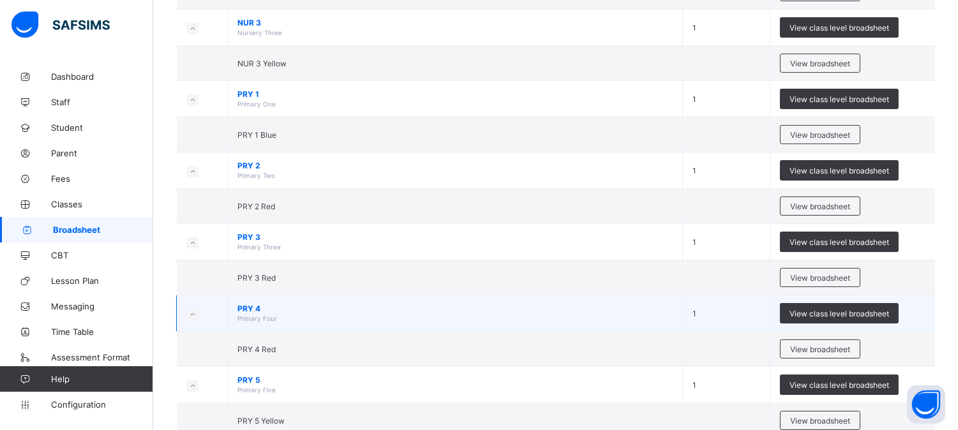
scroll to position [496, 0]
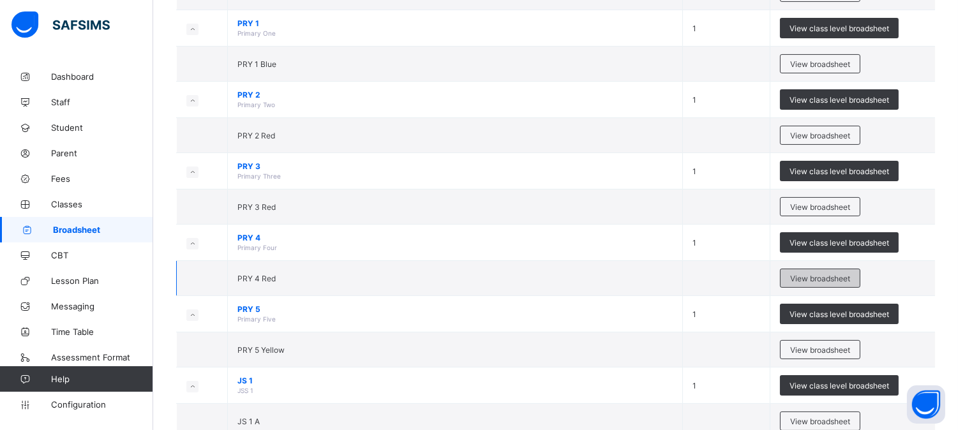
click at [819, 278] on span "View broadsheet" at bounding box center [820, 279] width 60 height 10
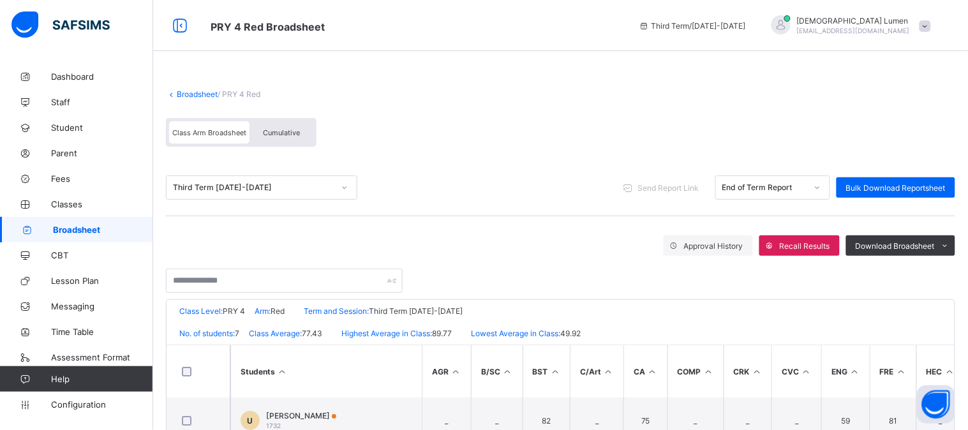
click at [819, 188] on icon at bounding box center [817, 187] width 8 height 13
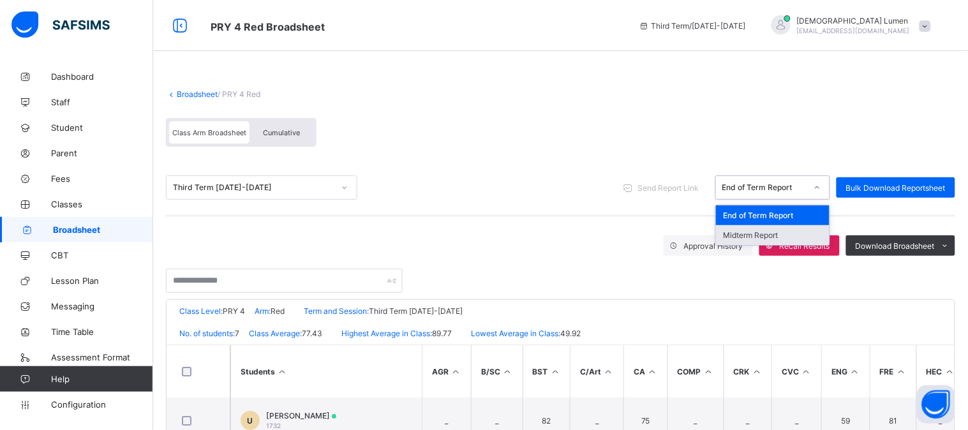
click at [761, 233] on div "Midterm Report" at bounding box center [773, 235] width 114 height 20
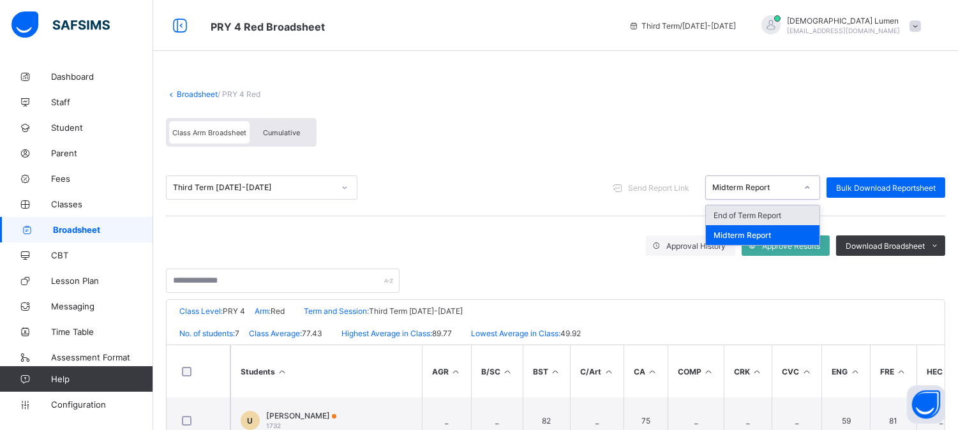
click at [811, 186] on icon at bounding box center [807, 187] width 8 height 13
click at [748, 211] on div "End of Term Report" at bounding box center [763, 215] width 114 height 20
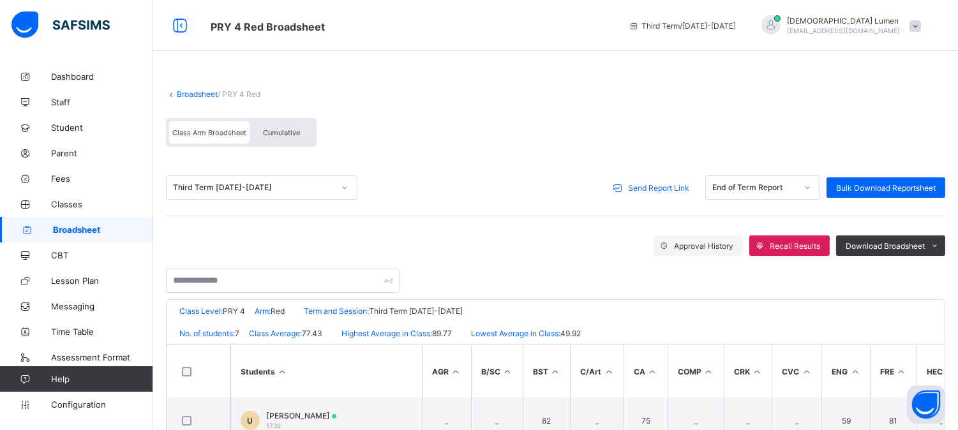
click at [662, 183] on span "Send Report Link" at bounding box center [658, 188] width 61 height 10
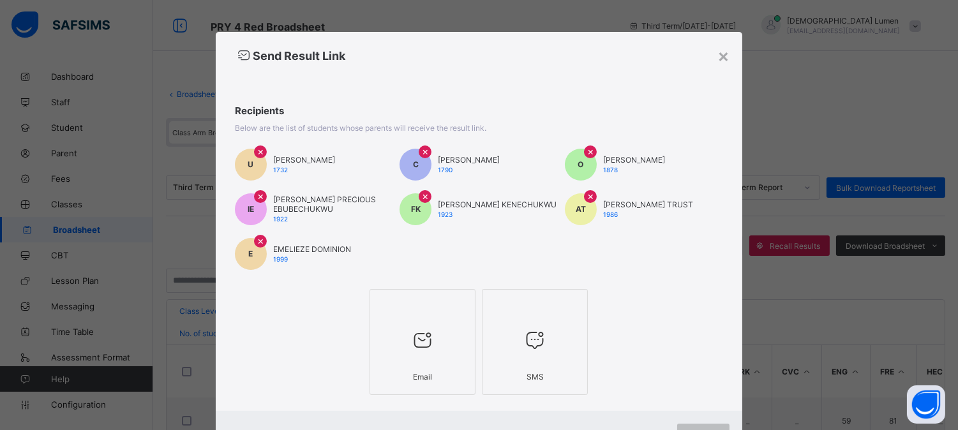
click at [417, 359] on div at bounding box center [422, 340] width 92 height 50
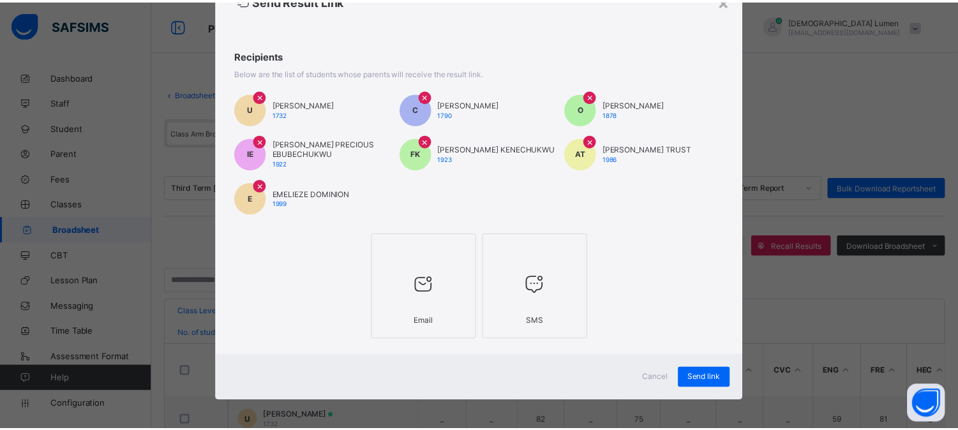
scroll to position [56, 0]
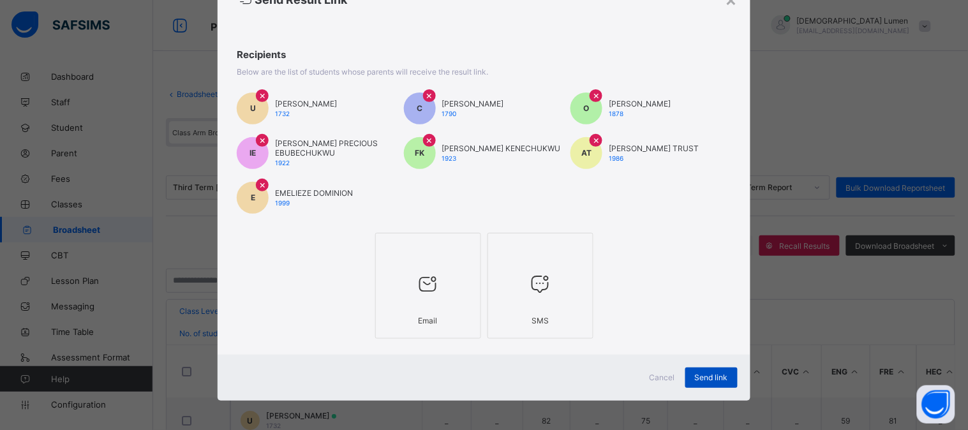
click at [709, 374] on span "Send link" at bounding box center [711, 378] width 33 height 10
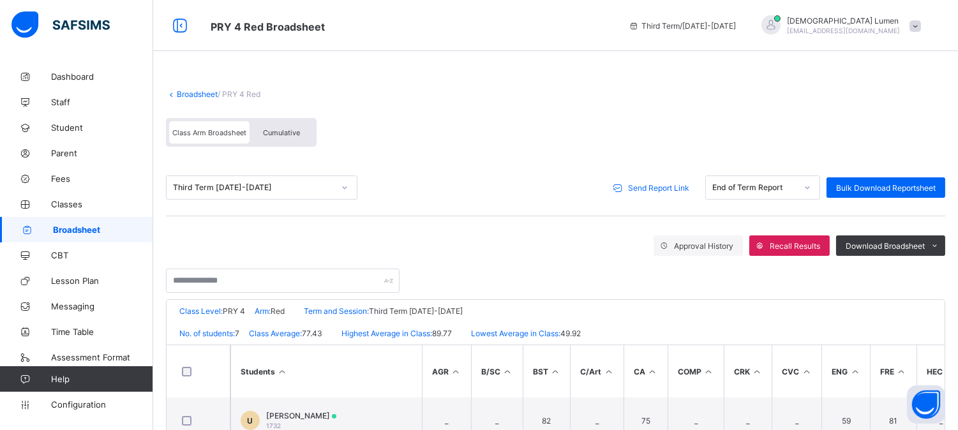
click at [88, 230] on span "Broadsheet" at bounding box center [103, 230] width 100 height 10
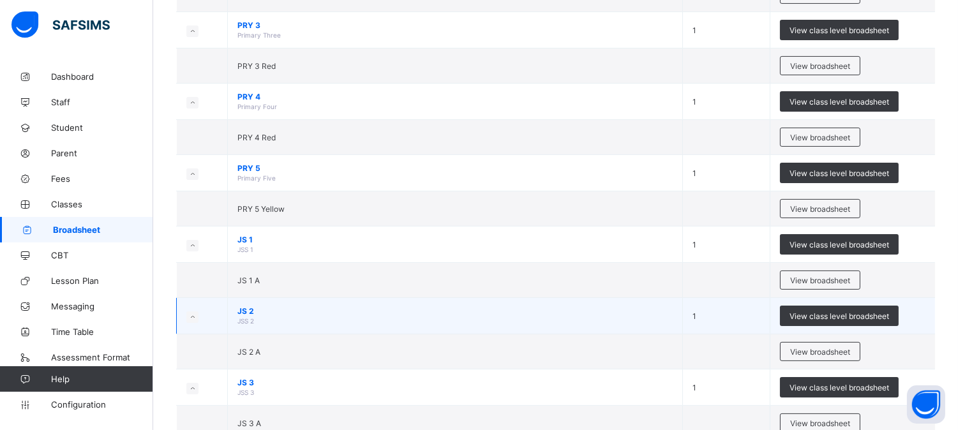
scroll to position [709, 0]
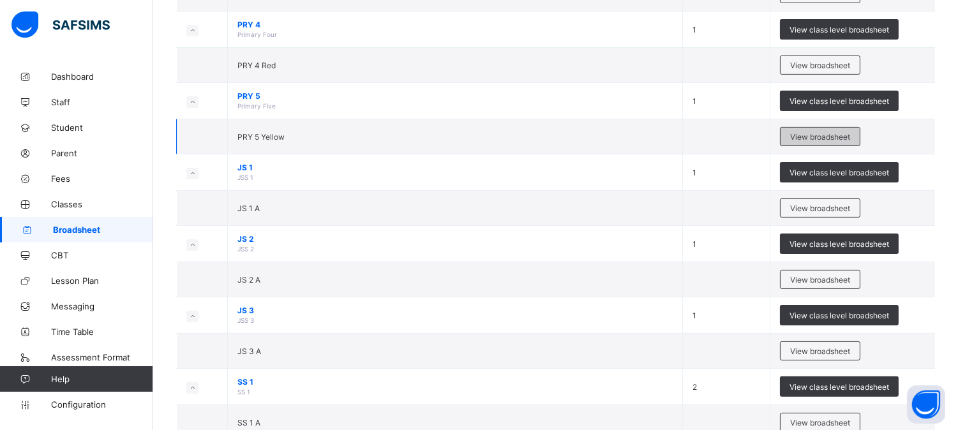
click at [838, 137] on span "View broadsheet" at bounding box center [820, 137] width 60 height 10
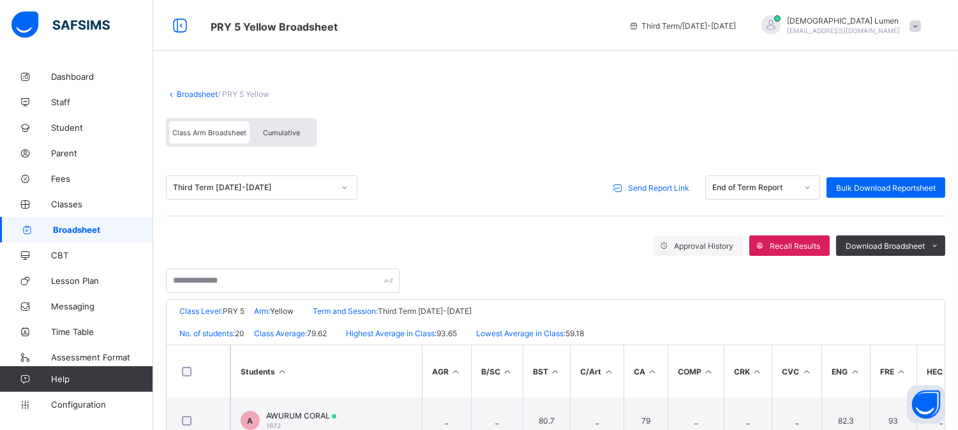
click at [656, 184] on span "Send Report Link" at bounding box center [658, 188] width 61 height 10
click at [0, 0] on div "O × [PERSON_NAME] 1873" at bounding box center [0, 0] width 0 height 0
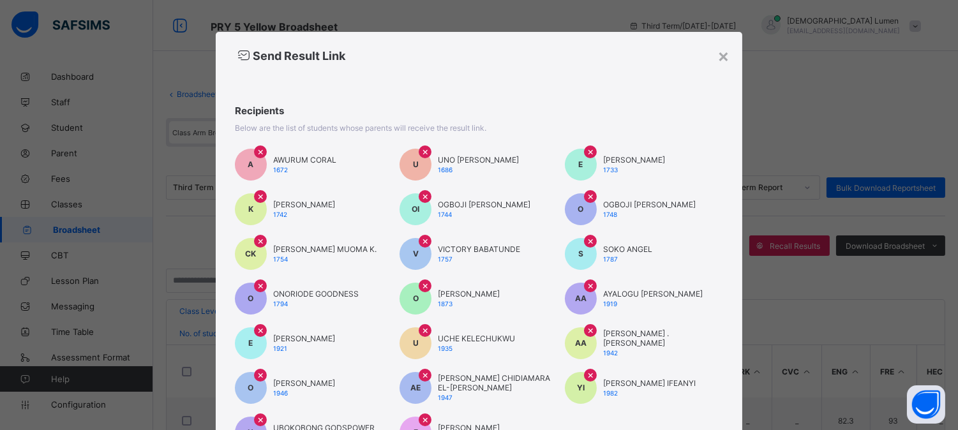
scroll to position [235, 0]
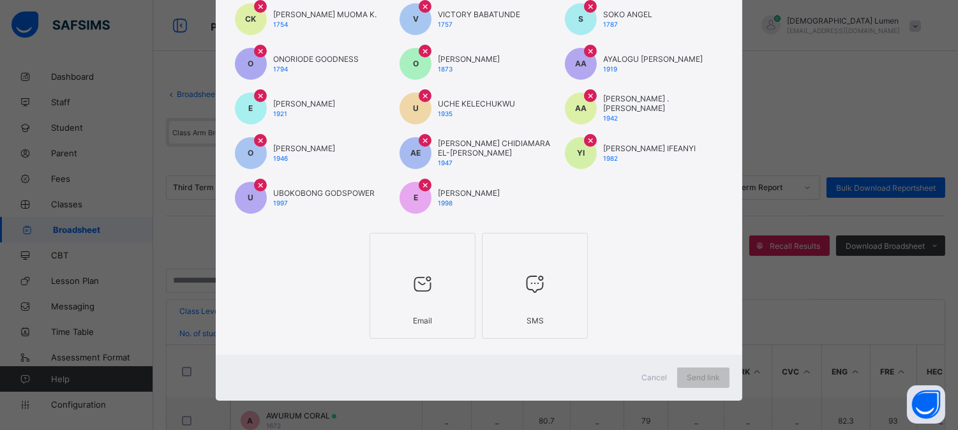
click at [419, 317] on div "Email" at bounding box center [422, 320] width 92 height 22
click at [711, 373] on span "Send link" at bounding box center [711, 378] width 33 height 10
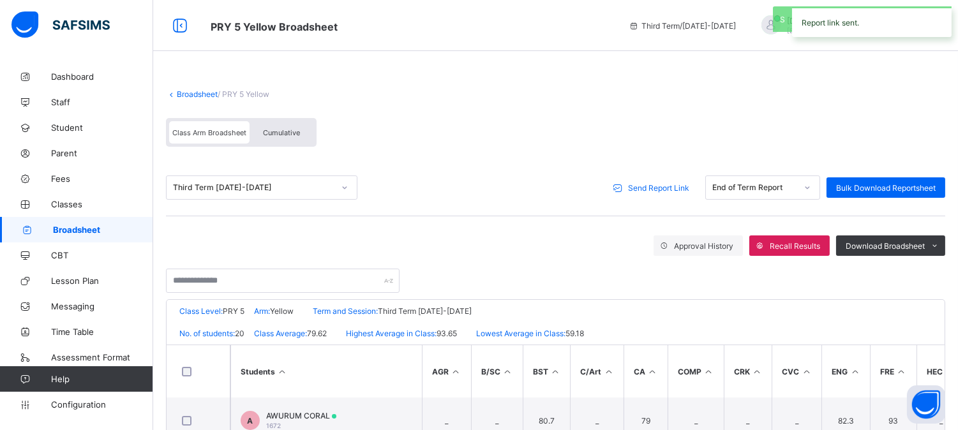
click at [78, 230] on span "Broadsheet" at bounding box center [103, 230] width 100 height 10
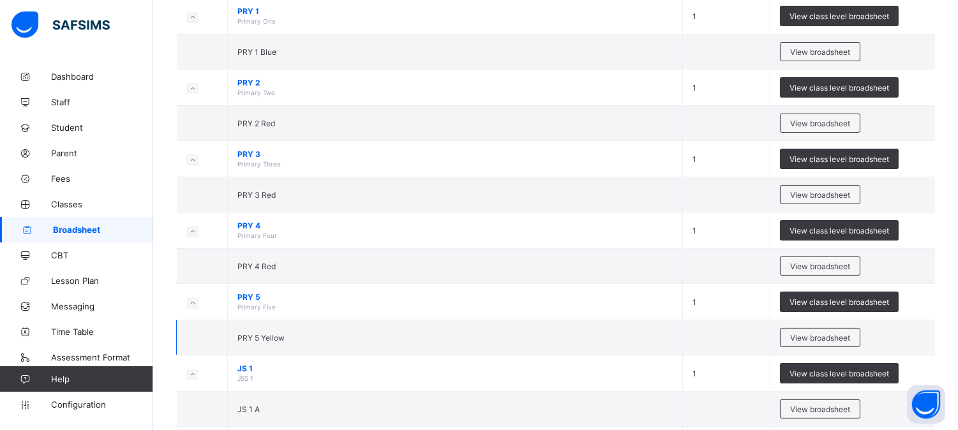
scroll to position [567, 0]
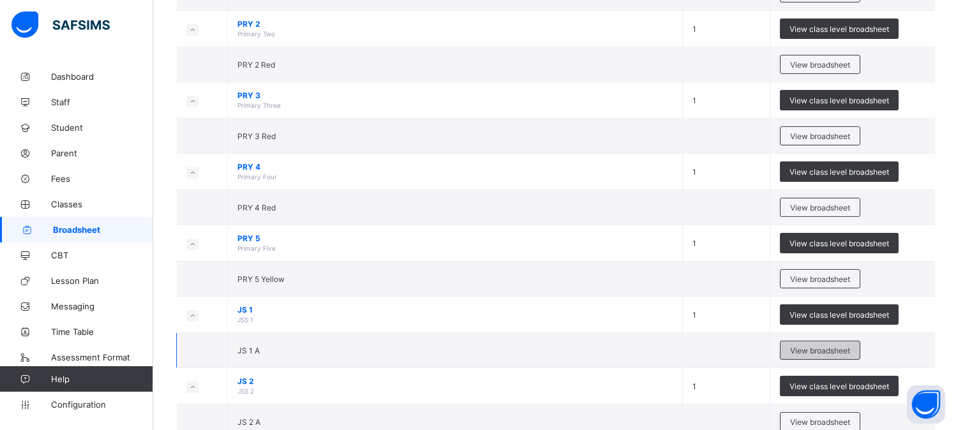
click at [818, 352] on span "View broadsheet" at bounding box center [820, 351] width 60 height 10
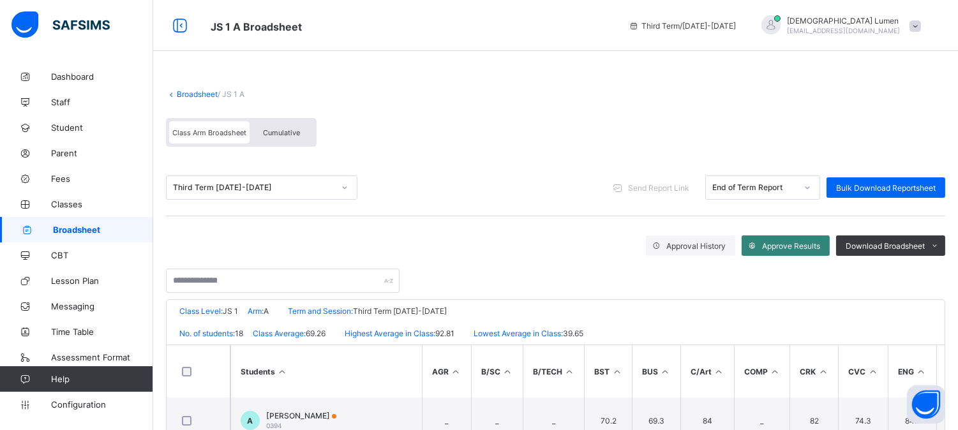
click at [775, 244] on span "Approve Results" at bounding box center [791, 246] width 58 height 10
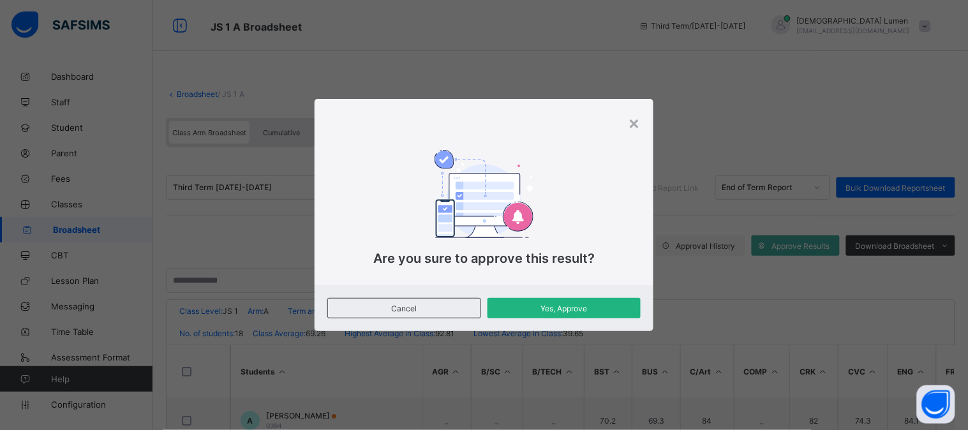
click at [543, 308] on span "Yes, Approve" at bounding box center [564, 309] width 134 height 10
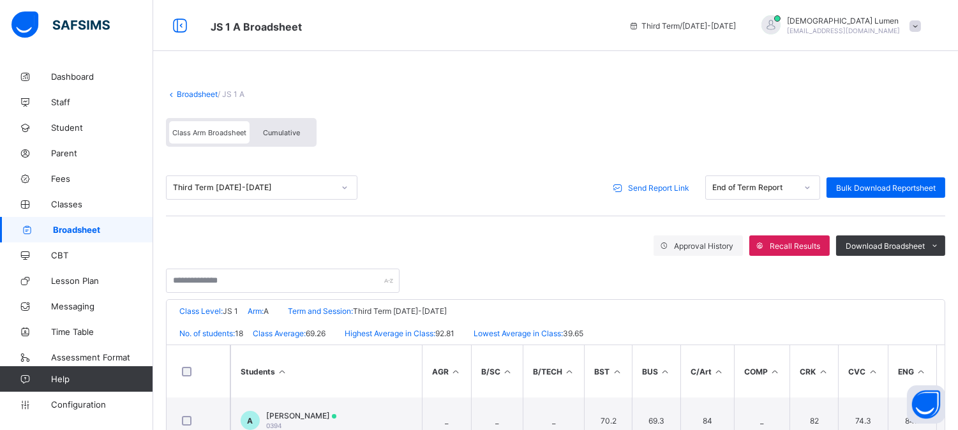
click at [661, 184] on span "Send Report Link" at bounding box center [658, 188] width 61 height 10
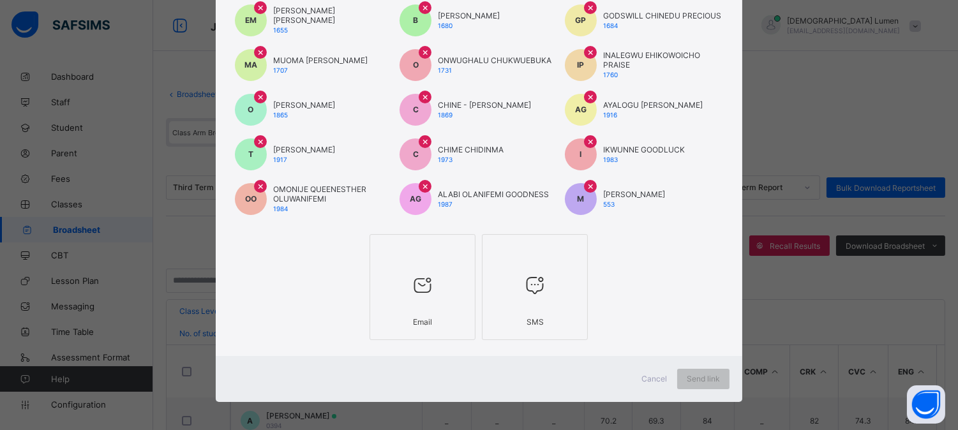
scroll to position [190, 0]
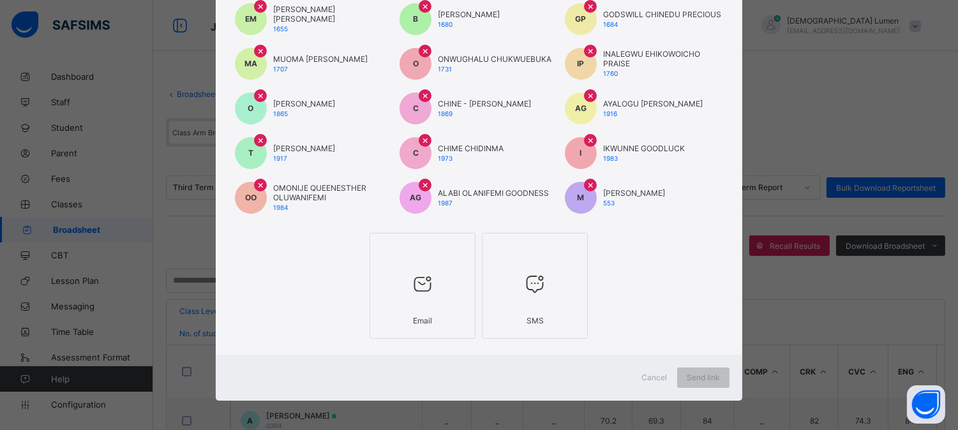
click at [410, 309] on div "Email" at bounding box center [422, 320] width 92 height 22
click at [711, 374] on span "Send link" at bounding box center [711, 378] width 33 height 10
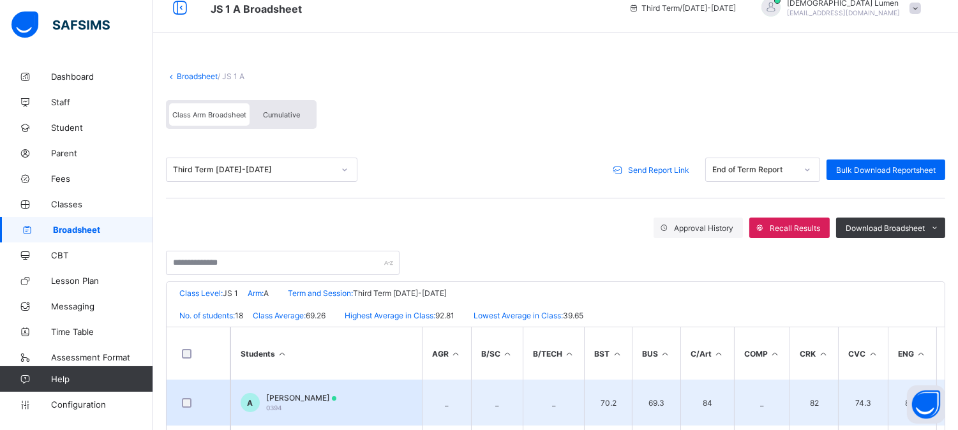
scroll to position [0, 0]
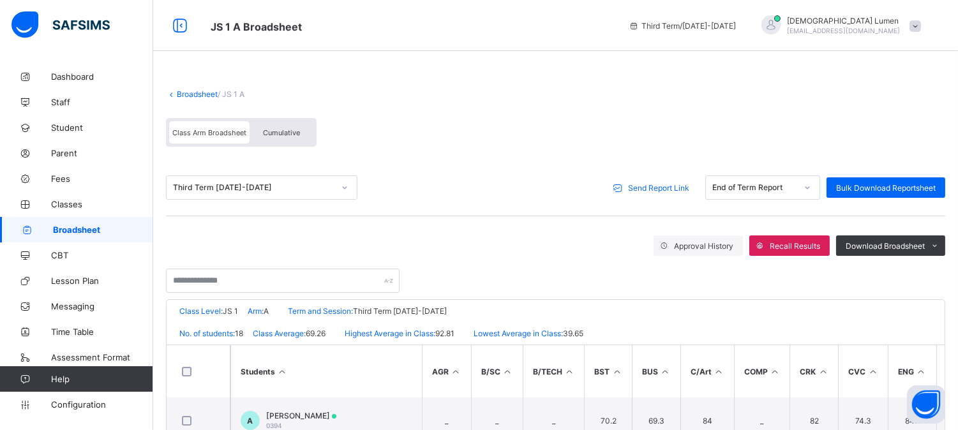
click at [90, 225] on span "Broadsheet" at bounding box center [103, 230] width 100 height 10
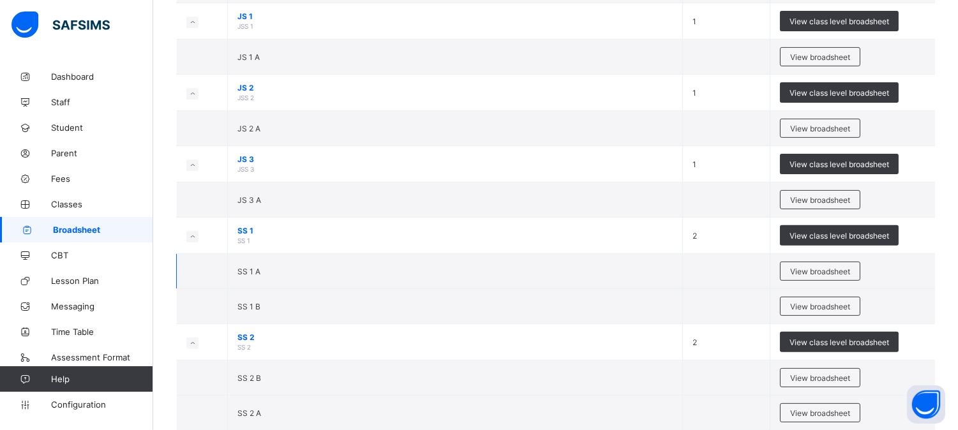
scroll to position [921, 0]
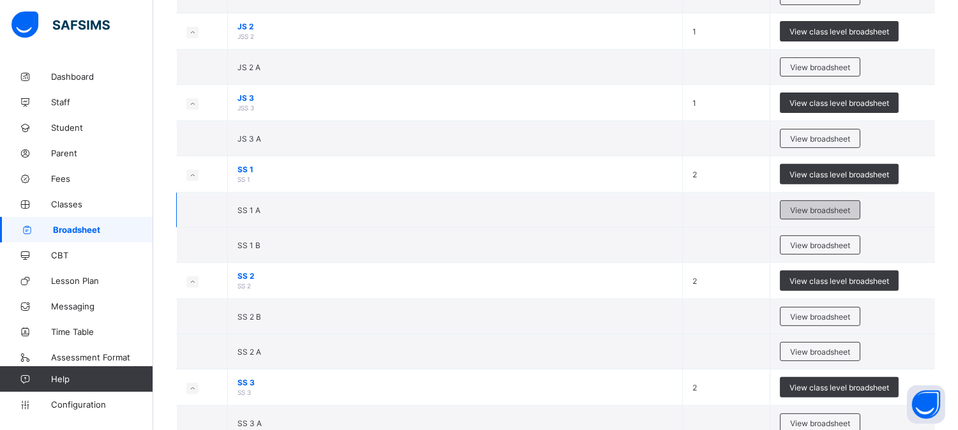
click at [818, 212] on span "View broadsheet" at bounding box center [820, 210] width 60 height 10
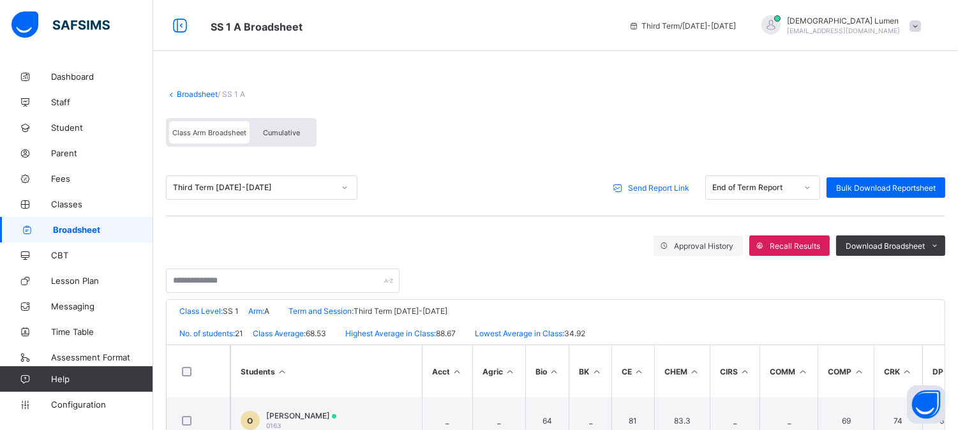
click at [674, 189] on span "Send Report Link" at bounding box center [658, 188] width 61 height 10
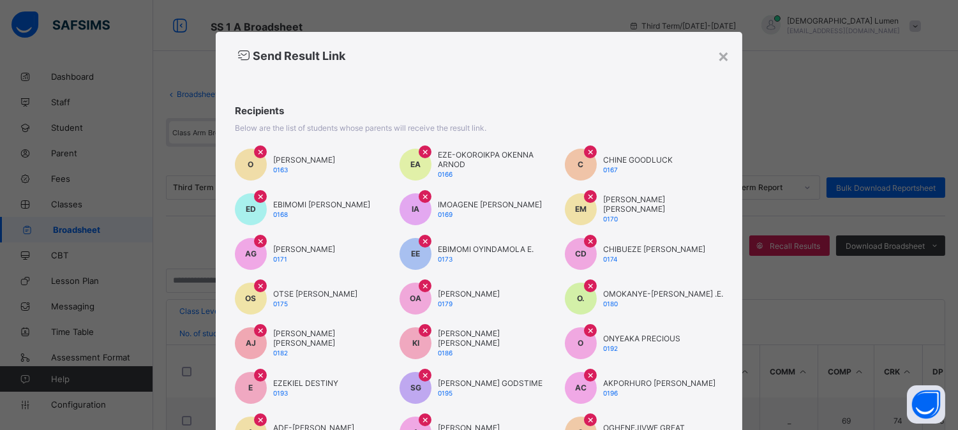
scroll to position [235, 0]
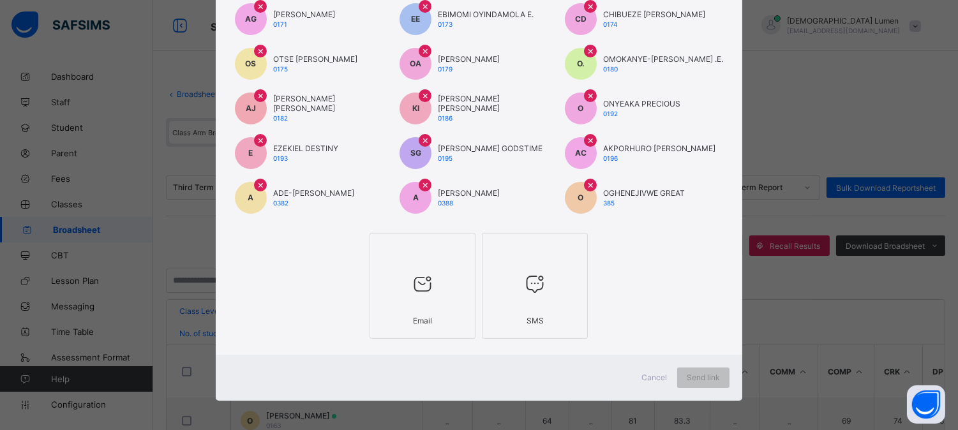
click at [409, 288] on icon at bounding box center [422, 283] width 27 height 23
click at [722, 375] on span "Send link" at bounding box center [711, 378] width 33 height 10
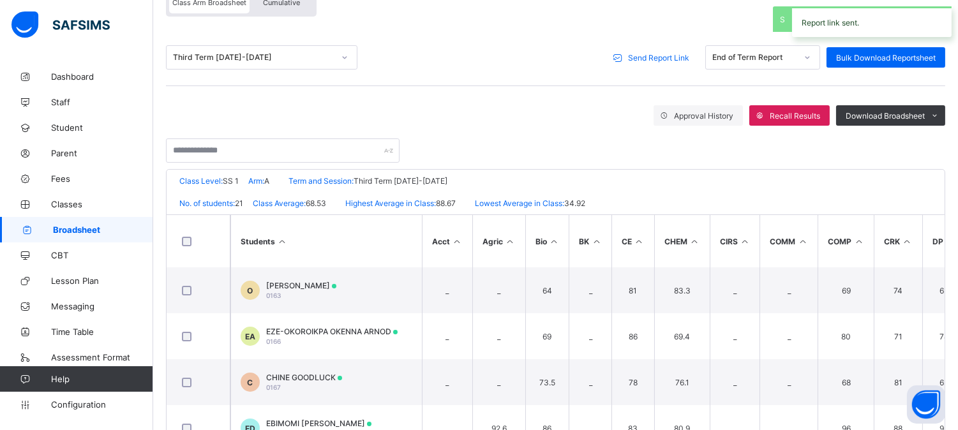
scroll to position [212, 0]
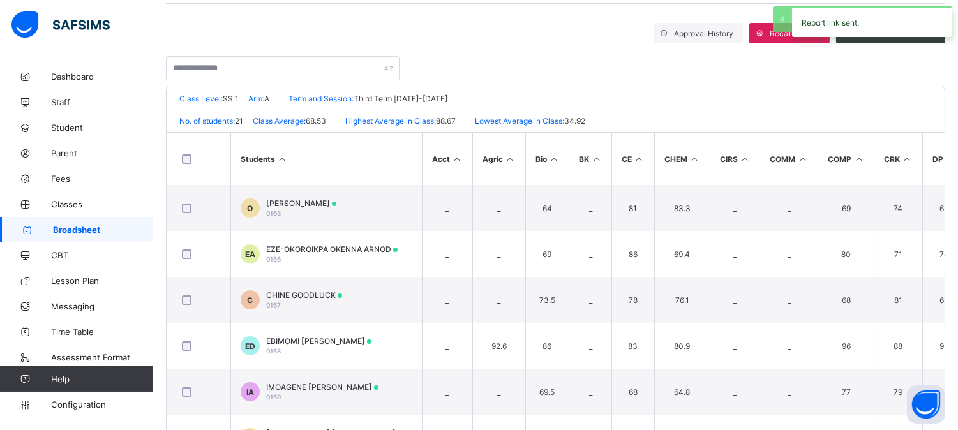
click at [93, 232] on span "Broadsheet" at bounding box center [103, 230] width 100 height 10
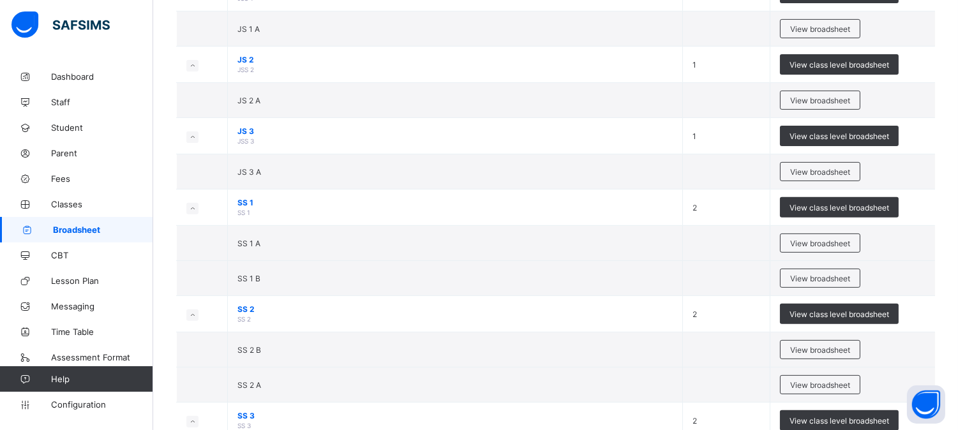
scroll to position [921, 0]
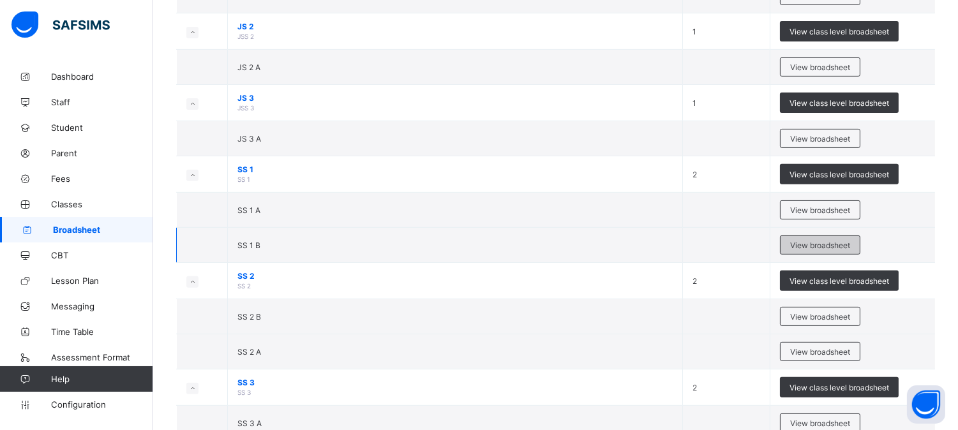
click at [809, 246] on span "View broadsheet" at bounding box center [820, 246] width 60 height 10
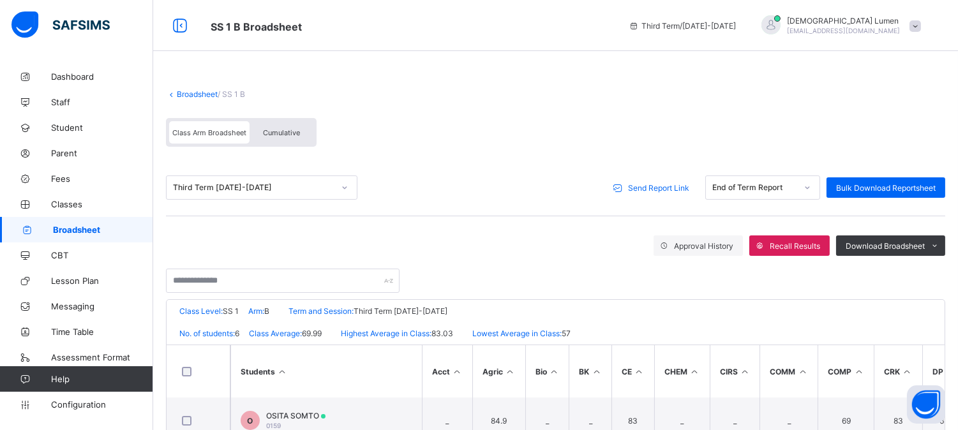
click at [673, 189] on span "Send Report Link" at bounding box center [658, 188] width 61 height 10
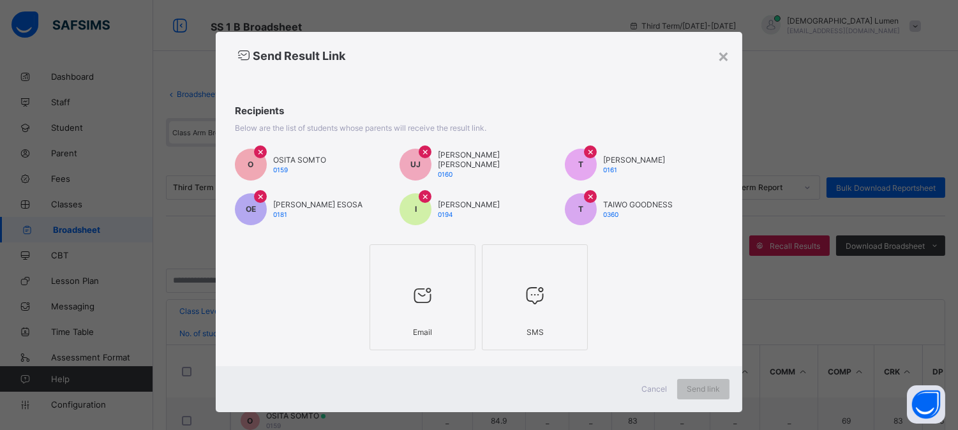
click at [429, 315] on div at bounding box center [422, 296] width 92 height 50
click at [701, 381] on div "Send link" at bounding box center [711, 389] width 52 height 20
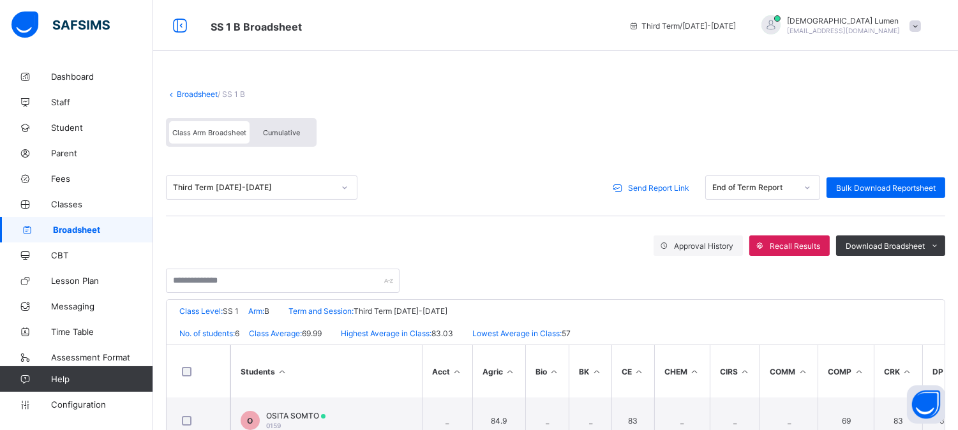
click at [65, 225] on span "Broadsheet" at bounding box center [103, 230] width 100 height 10
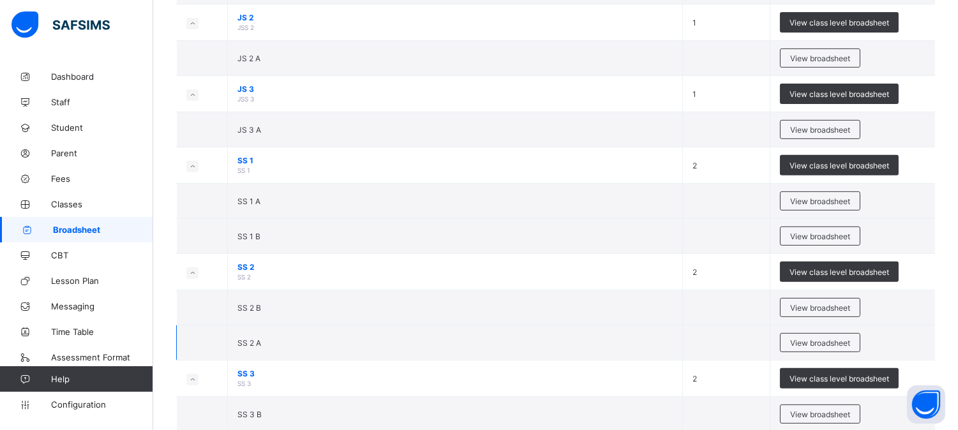
scroll to position [992, 0]
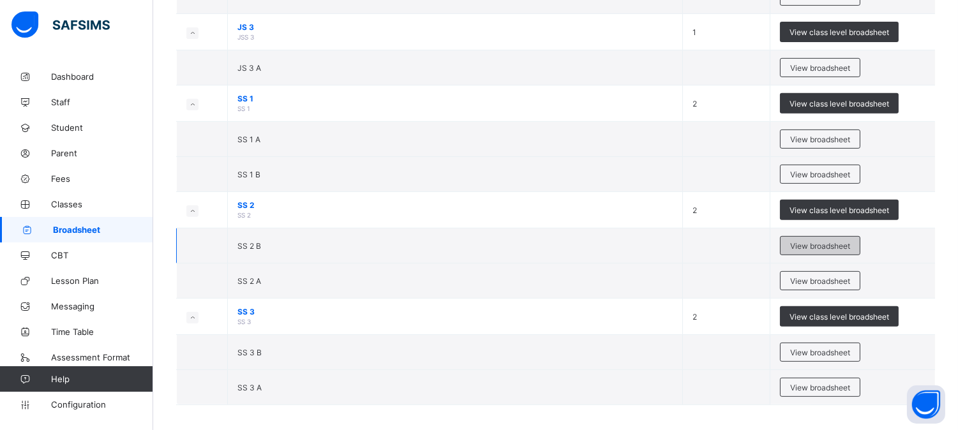
click at [830, 252] on div "View broadsheet" at bounding box center [820, 245] width 80 height 19
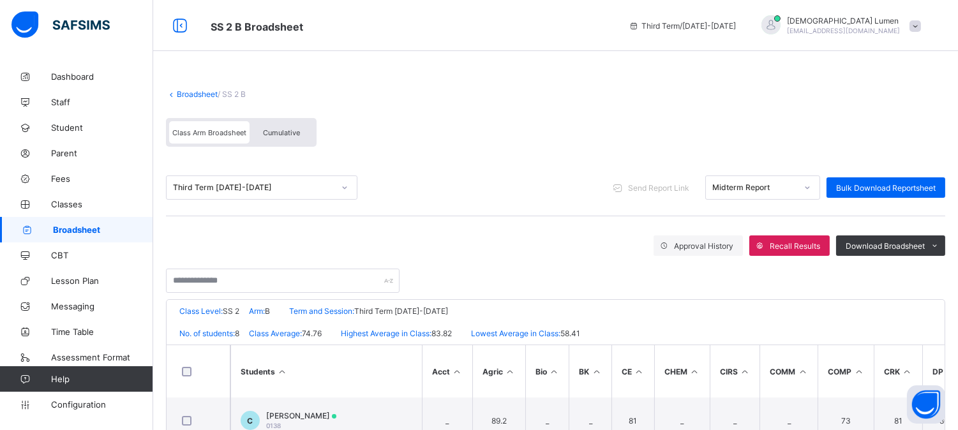
click at [811, 186] on icon at bounding box center [807, 187] width 8 height 13
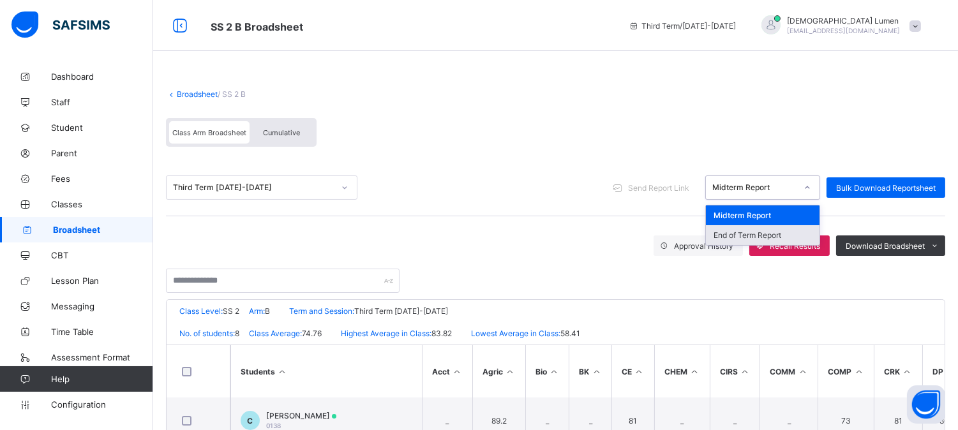
click at [758, 232] on div "End of Term Report" at bounding box center [763, 235] width 114 height 20
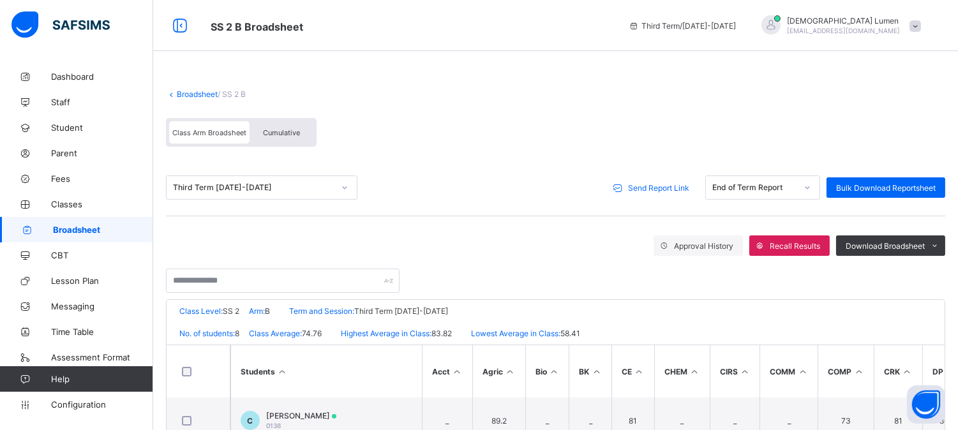
click at [675, 189] on span "Send Report Link" at bounding box center [658, 188] width 61 height 10
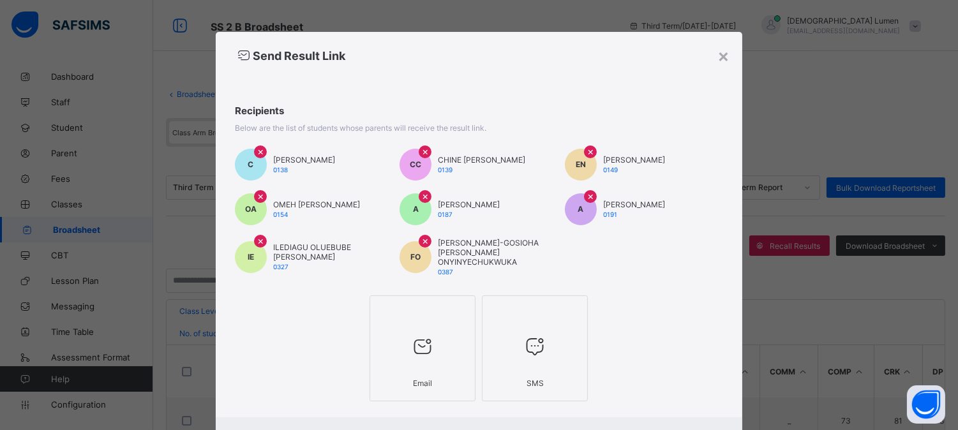
click at [429, 386] on label "Email" at bounding box center [422, 348] width 106 height 106
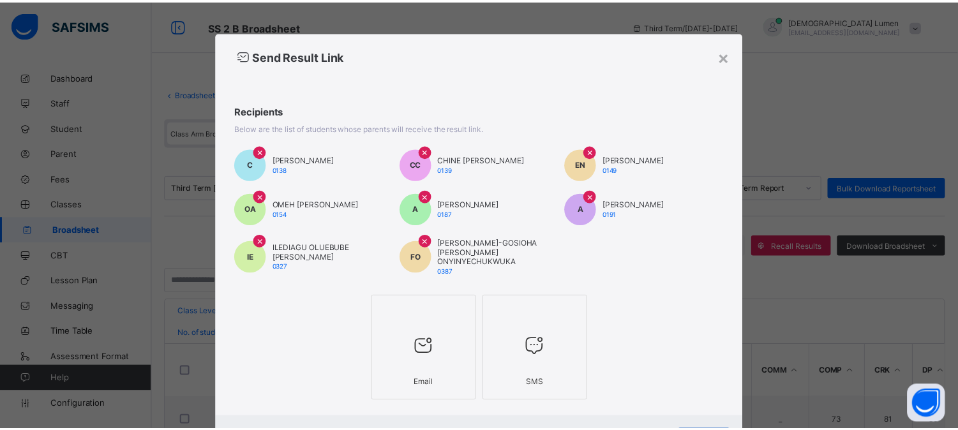
scroll to position [56, 0]
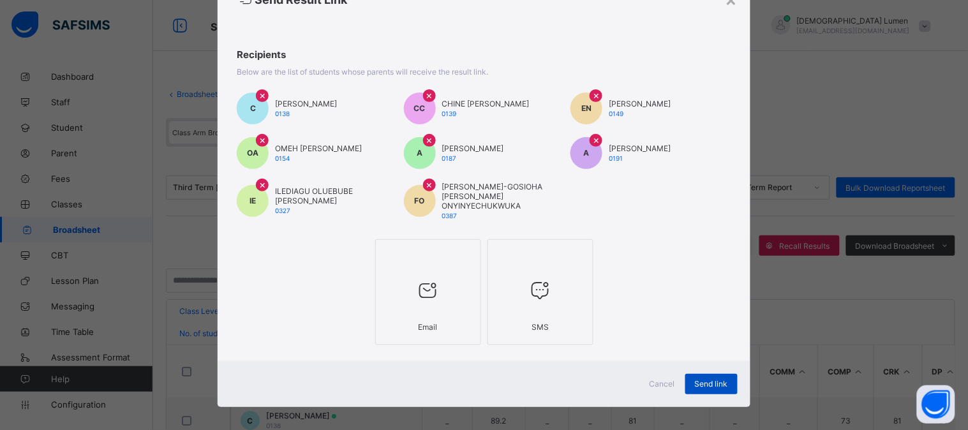
click at [706, 379] on span "Send link" at bounding box center [711, 384] width 33 height 10
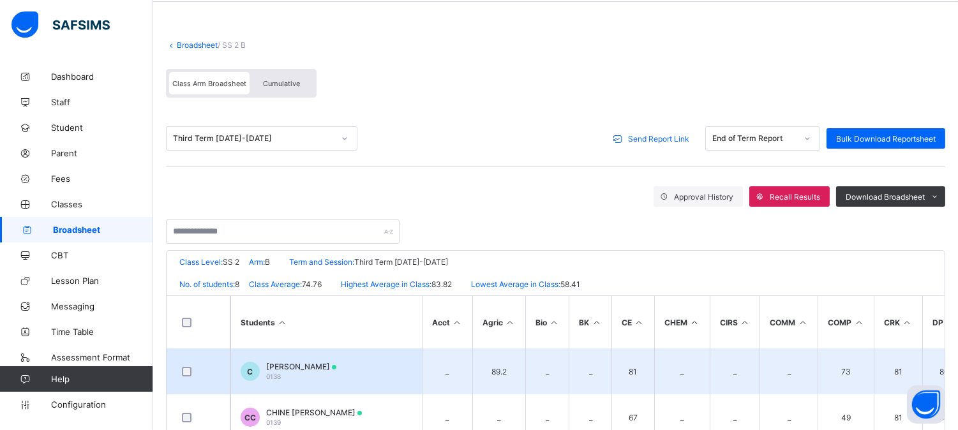
scroll to position [45, 0]
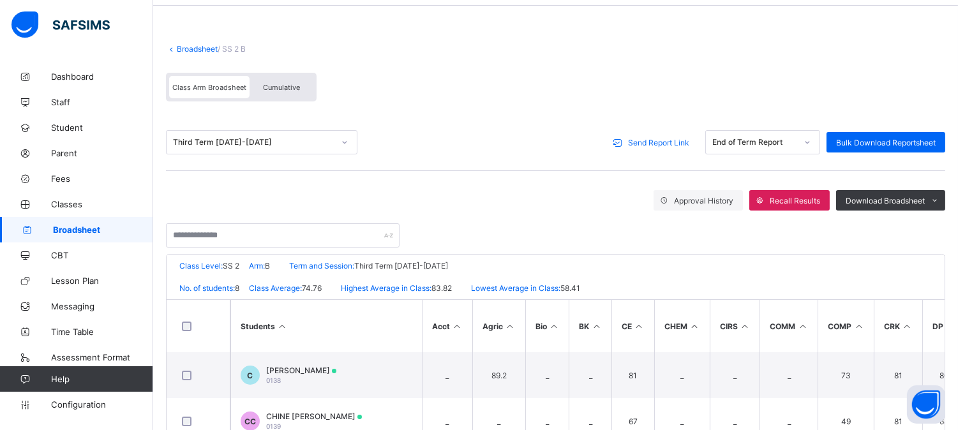
click at [84, 228] on span "Broadsheet" at bounding box center [103, 230] width 100 height 10
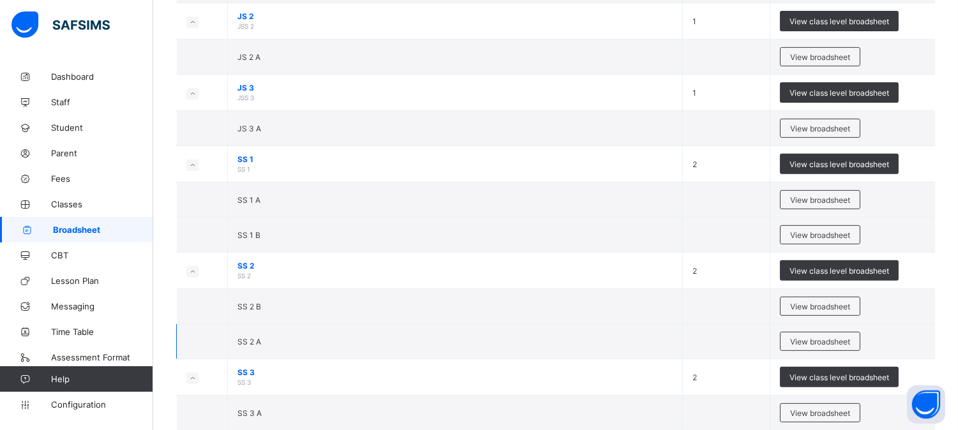
scroll to position [1000, 0]
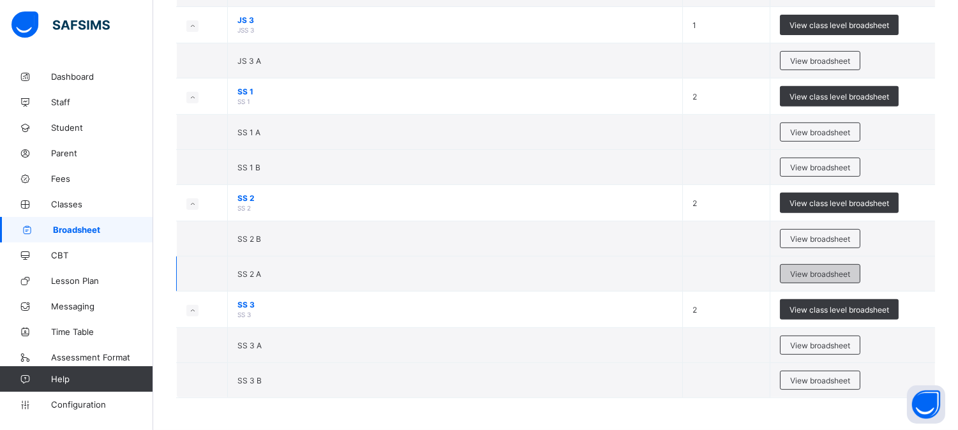
click at [817, 274] on span "View broadsheet" at bounding box center [820, 274] width 60 height 10
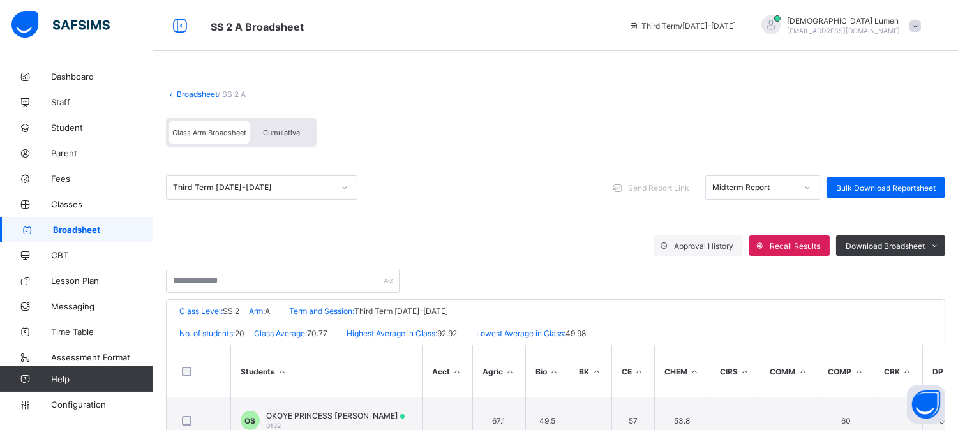
click at [811, 183] on icon at bounding box center [807, 187] width 8 height 13
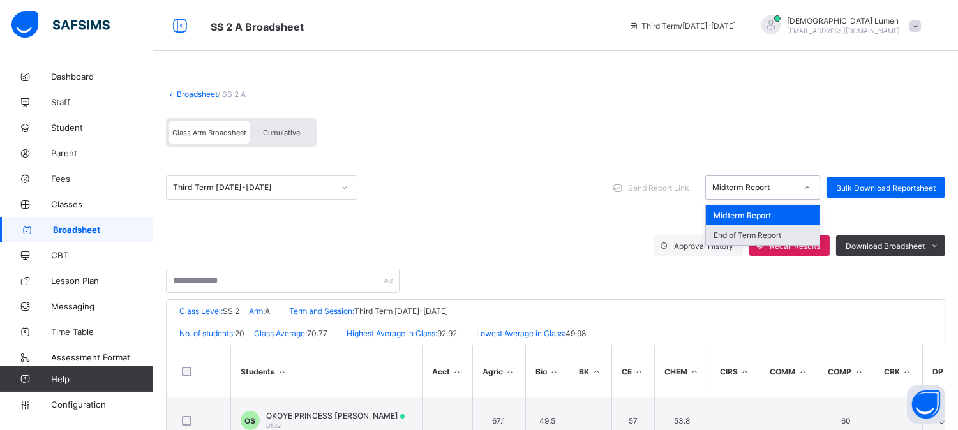
click at [740, 233] on div "End of Term Report" at bounding box center [763, 235] width 114 height 20
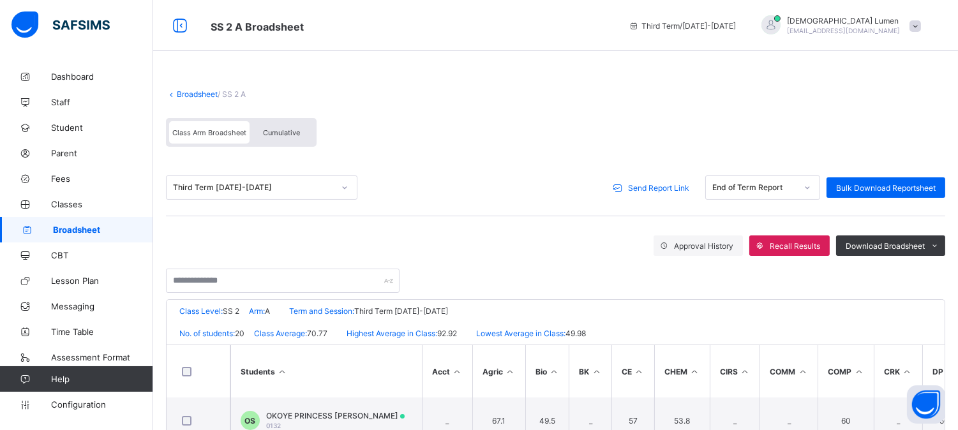
click at [652, 192] on div "Send Report Link" at bounding box center [652, 187] width 91 height 20
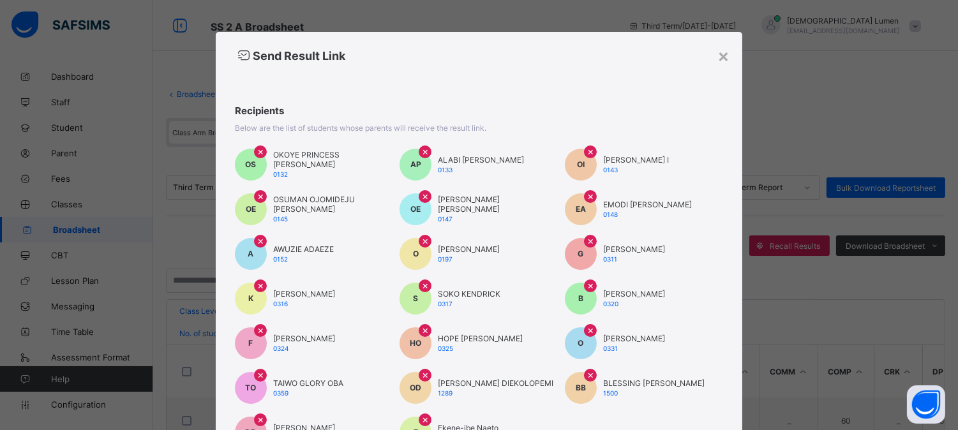
scroll to position [235, 0]
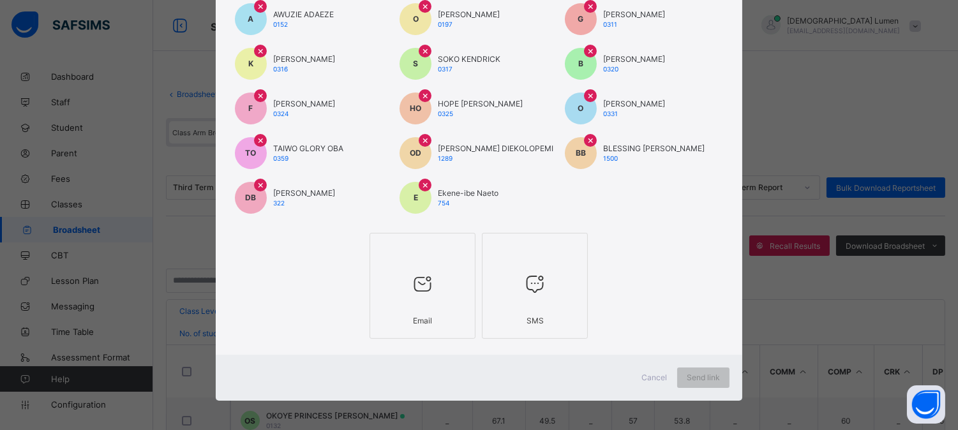
click at [436, 284] on div at bounding box center [422, 284] width 92 height 50
click at [709, 375] on span "Send link" at bounding box center [711, 378] width 33 height 10
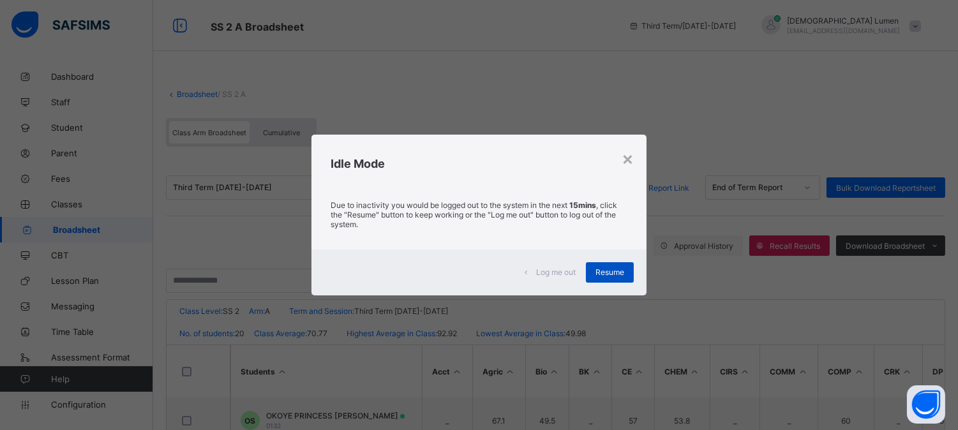
click at [602, 273] on span "Resume" at bounding box center [609, 272] width 29 height 10
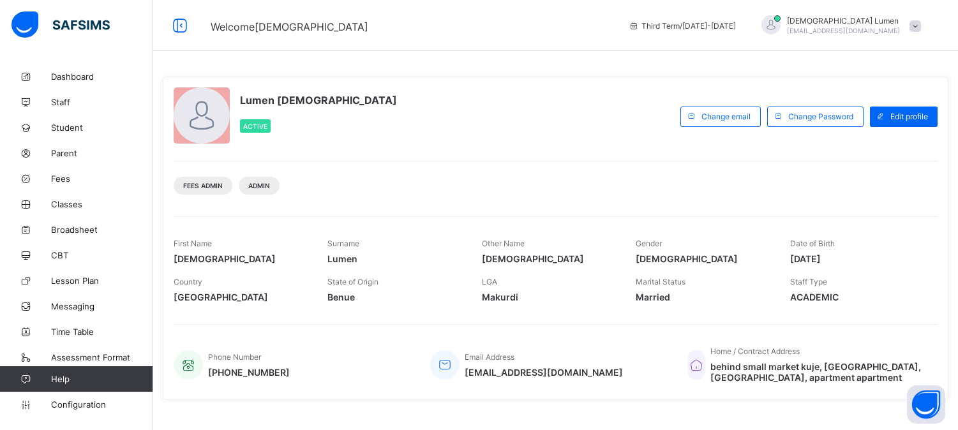
click at [66, 151] on span "Parent" at bounding box center [102, 153] width 102 height 10
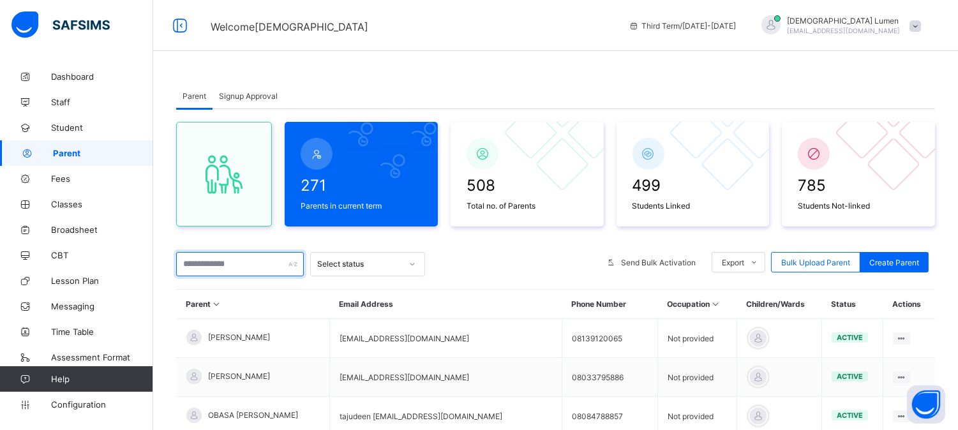
click at [224, 264] on input "text" at bounding box center [240, 264] width 128 height 24
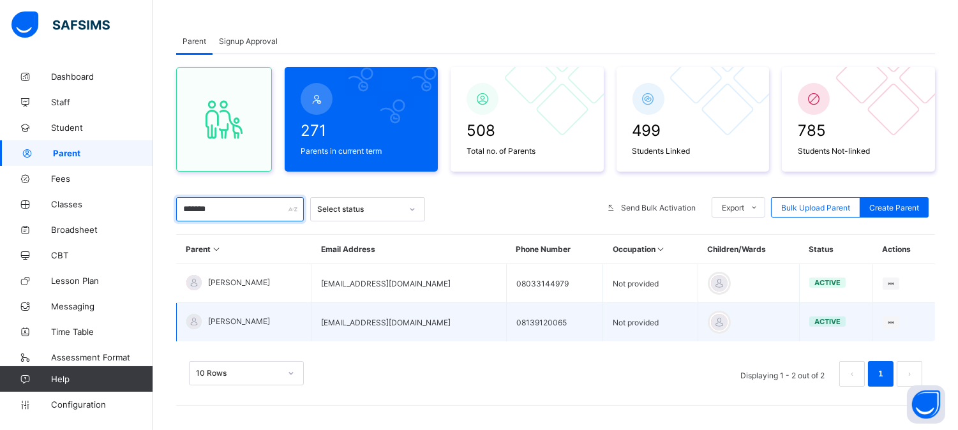
scroll to position [56, 0]
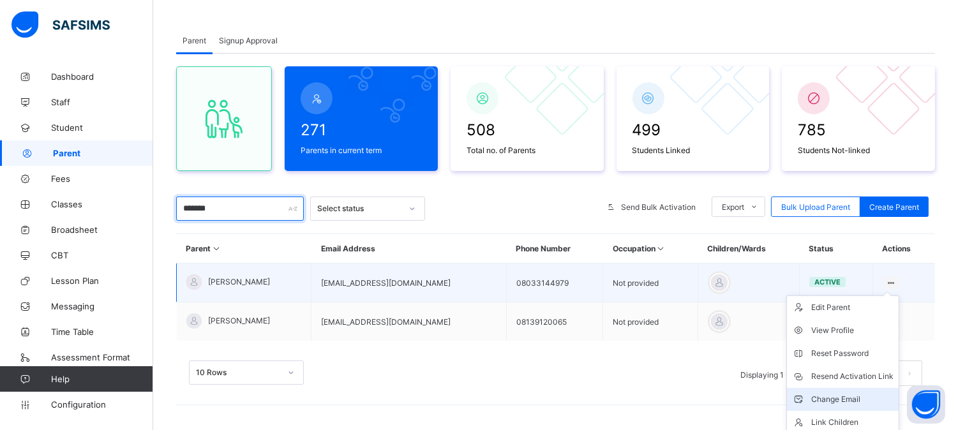
type input "*******"
click at [863, 394] on div "Change Email" at bounding box center [852, 399] width 82 height 13
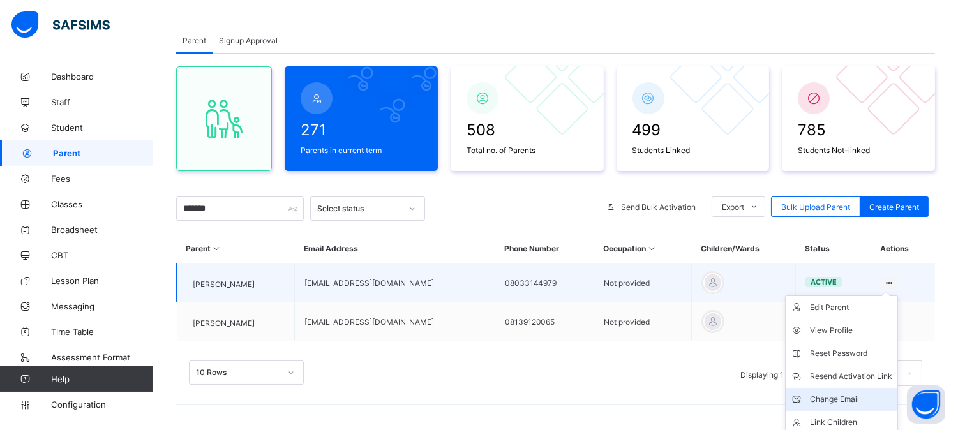
click at [852, 394] on div "Change Email" at bounding box center [851, 399] width 82 height 13
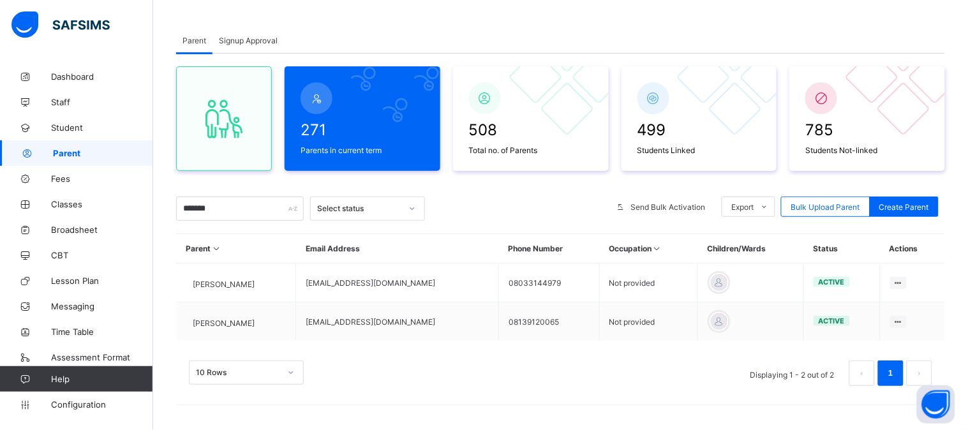
type input "**********"
